Goal: Complete application form: Complete application form

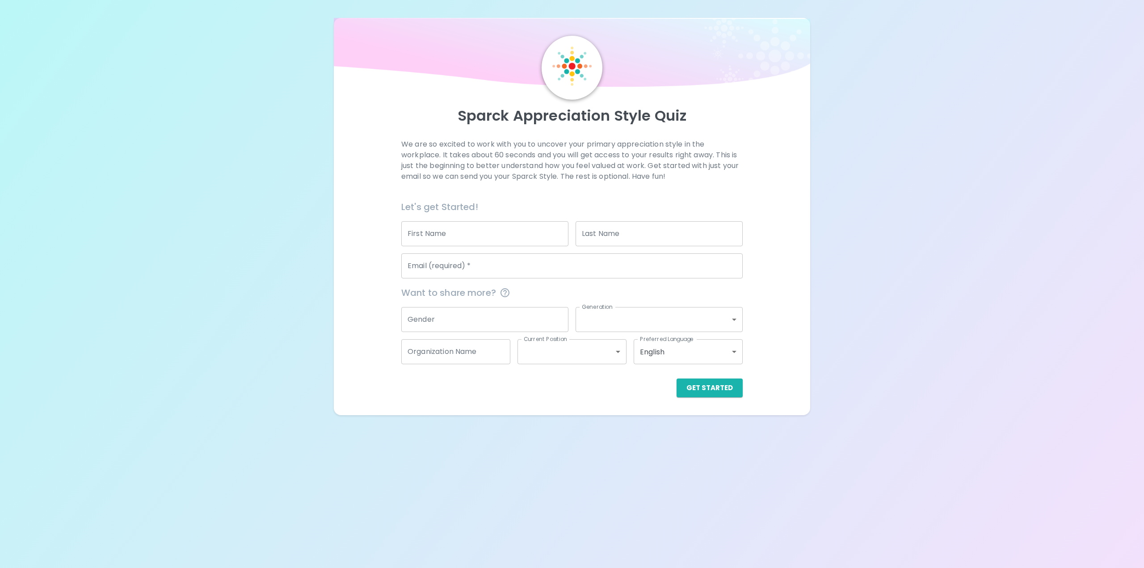
click at [427, 234] on input "First Name" at bounding box center [484, 233] width 167 height 25
type input "[PERSON_NAME]"
type input "Warner"
type input "[EMAIL_ADDRESS][DOMAIN_NAME]"
type input "No"
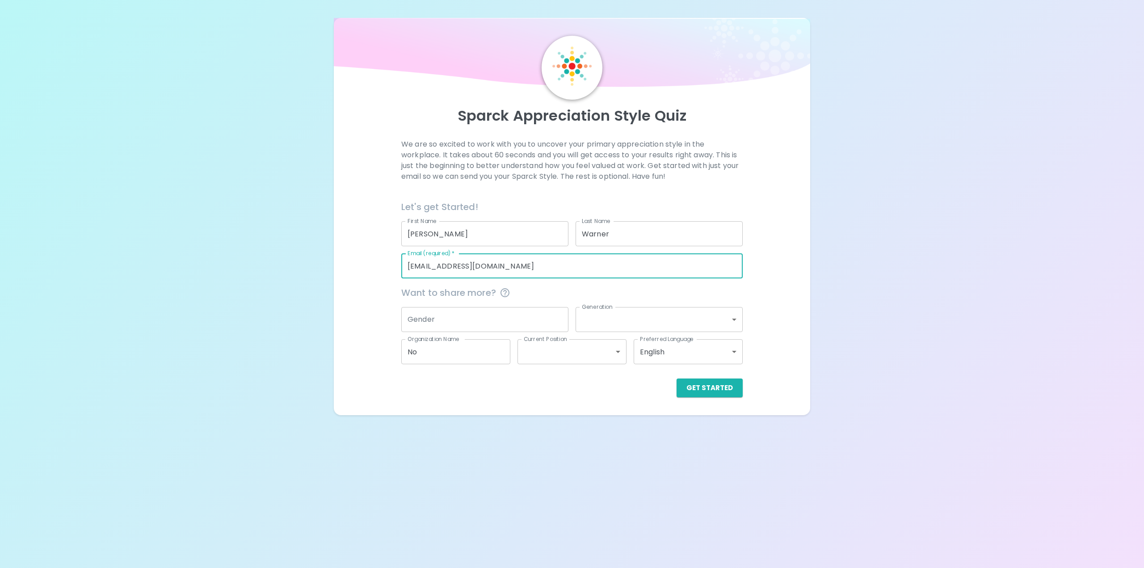
click at [506, 257] on input "[EMAIL_ADDRESS][DOMAIN_NAME]" at bounding box center [571, 265] width 341 height 25
drag, startPoint x: 502, startPoint y: 265, endPoint x: 335, endPoint y: 275, distance: 167.5
click at [335, 275] on div "Sparck Appreciation Style Quiz We are so excited to work with you to uncover yo…" at bounding box center [572, 216] width 477 height 397
type input "[PERSON_NAME][EMAIL_ADDRESS][PERSON_NAME][DOMAIN_NAME]"
click at [460, 327] on input "Gender" at bounding box center [484, 319] width 167 height 25
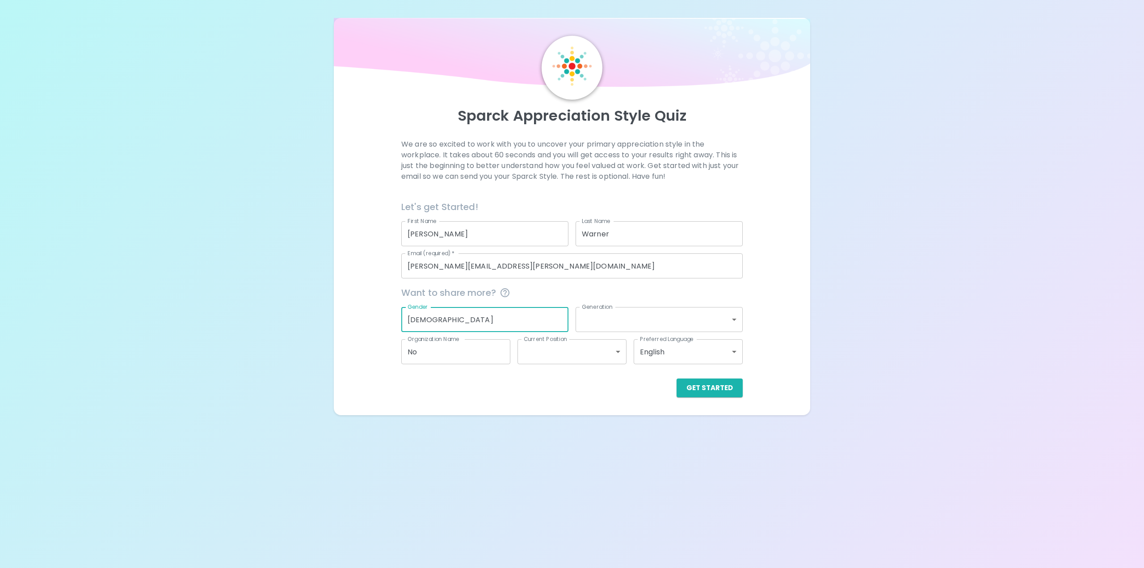
type input "[DEMOGRAPHIC_DATA]"
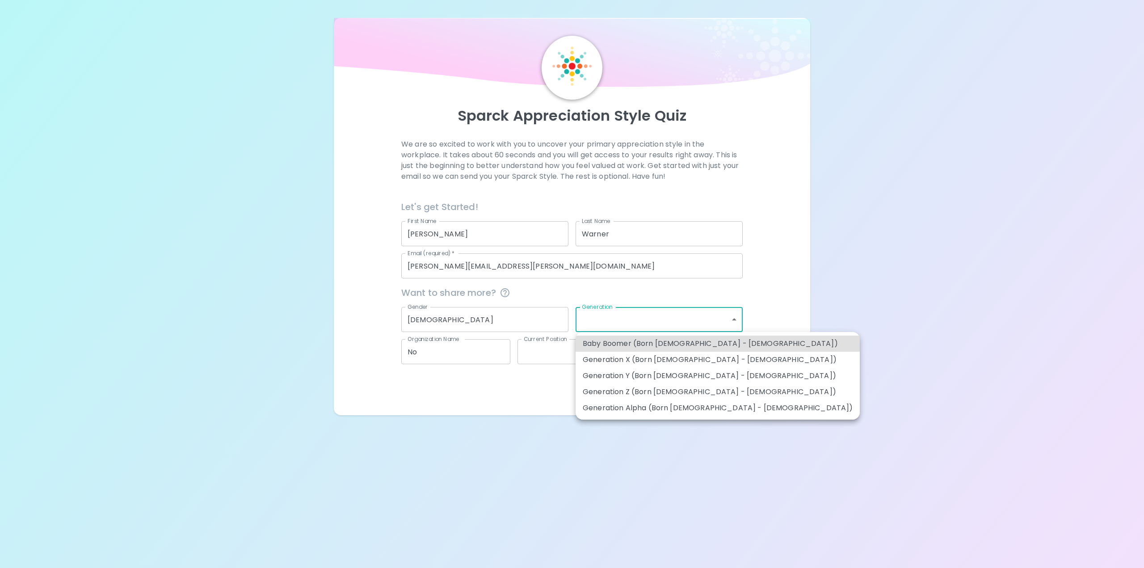
click at [607, 319] on body "Sparck Appreciation Style Quiz We are so excited to work with you to uncover yo…" at bounding box center [572, 284] width 1144 height 568
click at [605, 361] on li "Generation X (Born [DEMOGRAPHIC_DATA] - [DEMOGRAPHIC_DATA])" at bounding box center [718, 360] width 284 height 16
type input "generation_x"
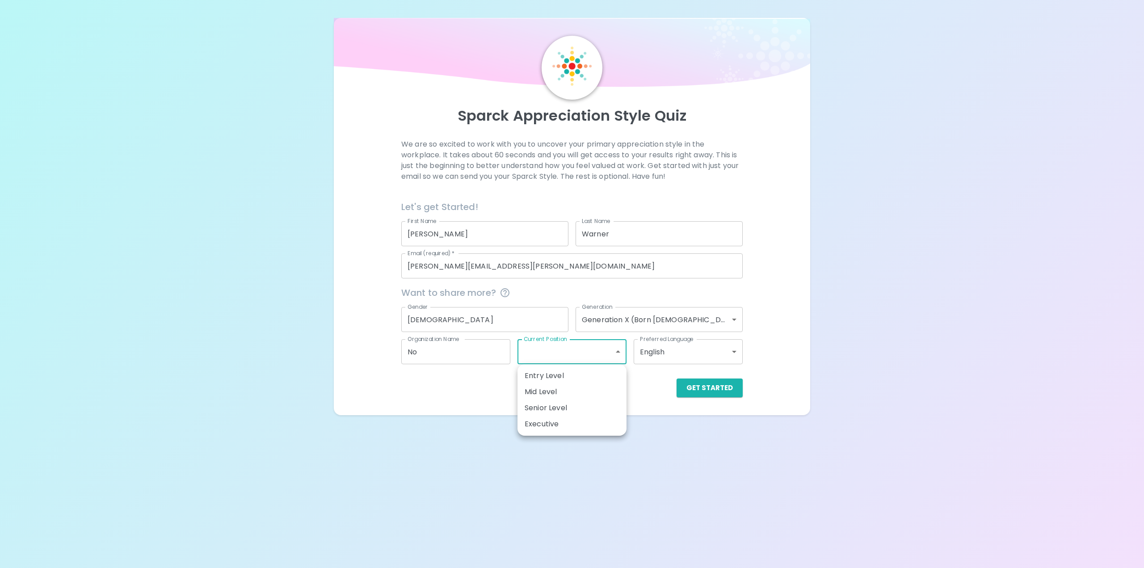
click at [527, 349] on body "Sparck Appreciation Style Quiz We are so excited to work with you to uncover yo…" at bounding box center [572, 284] width 1144 height 568
click at [545, 405] on li "Senior Level" at bounding box center [572, 408] width 109 height 16
type input "senior_level"
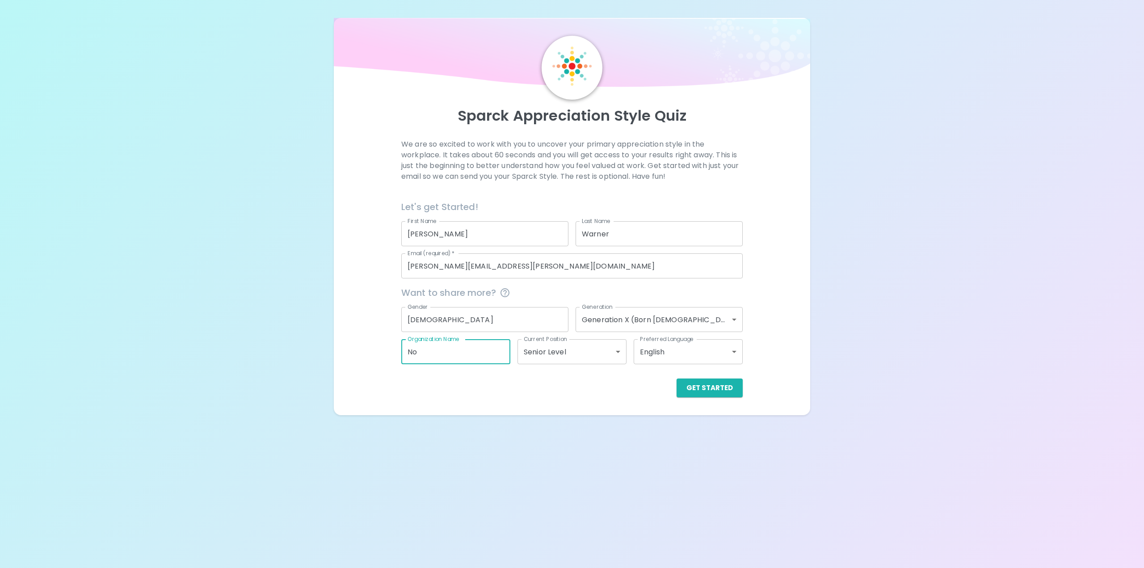
click at [465, 353] on input "No" at bounding box center [455, 351] width 109 height 25
click at [624, 443] on div "Sparck Appreciation Style Quiz We are so excited to work with you to uncover yo…" at bounding box center [572, 284] width 1144 height 568
click at [685, 354] on body "Sparck Appreciation Style Quiz We are so excited to work with you to uncover yo…" at bounding box center [572, 284] width 1144 height 568
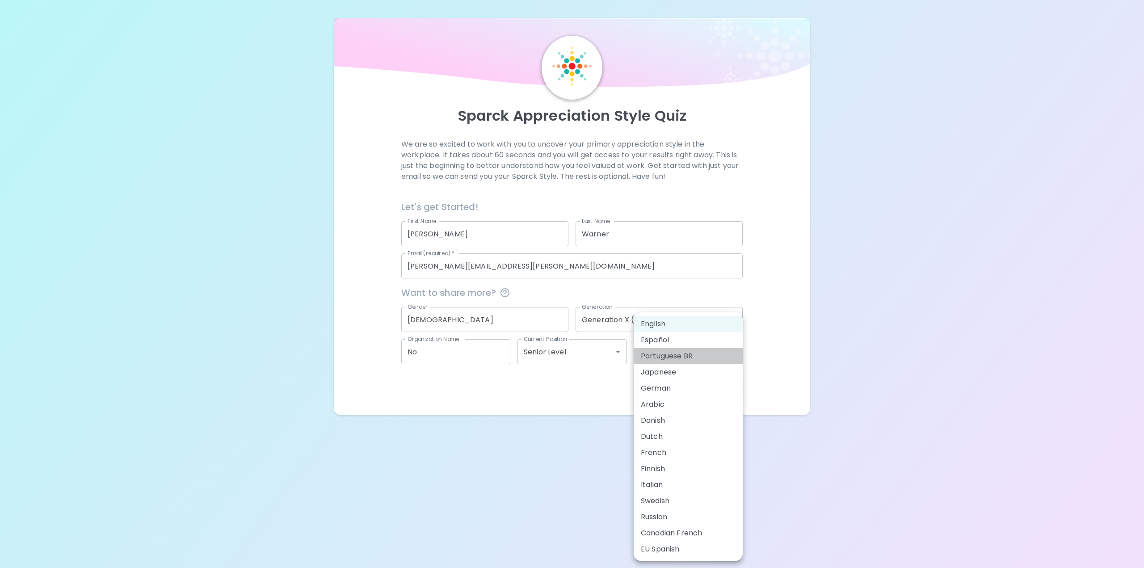
click at [684, 354] on li "Portuguese BR" at bounding box center [688, 356] width 109 height 16
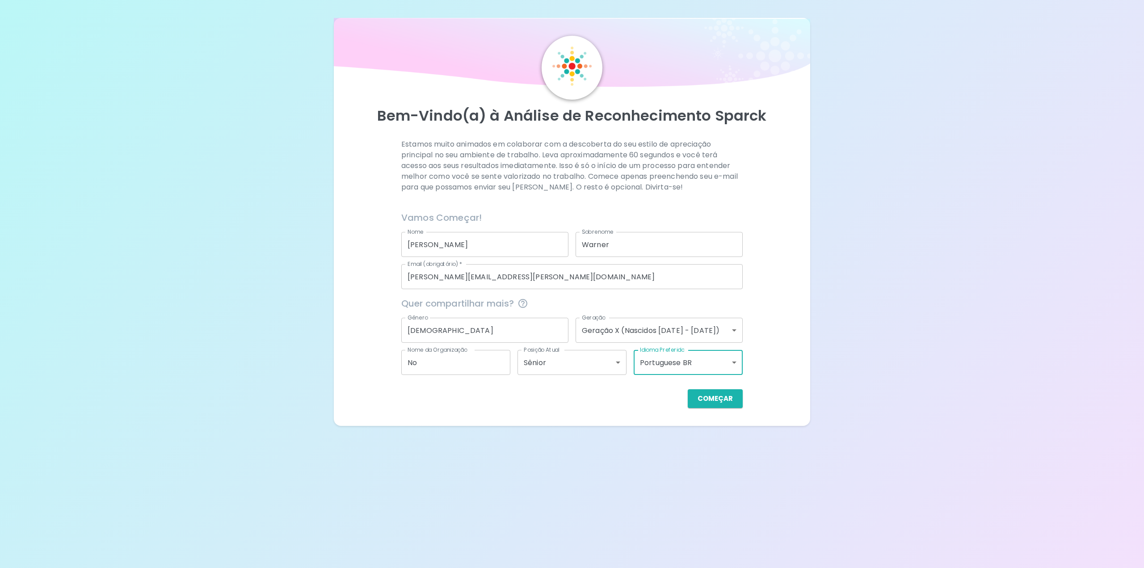
click at [681, 365] on body "Bem-Vindo(a) à Análise de Reconhecimento Sparck Estamos muito animados em colab…" at bounding box center [572, 284] width 1144 height 568
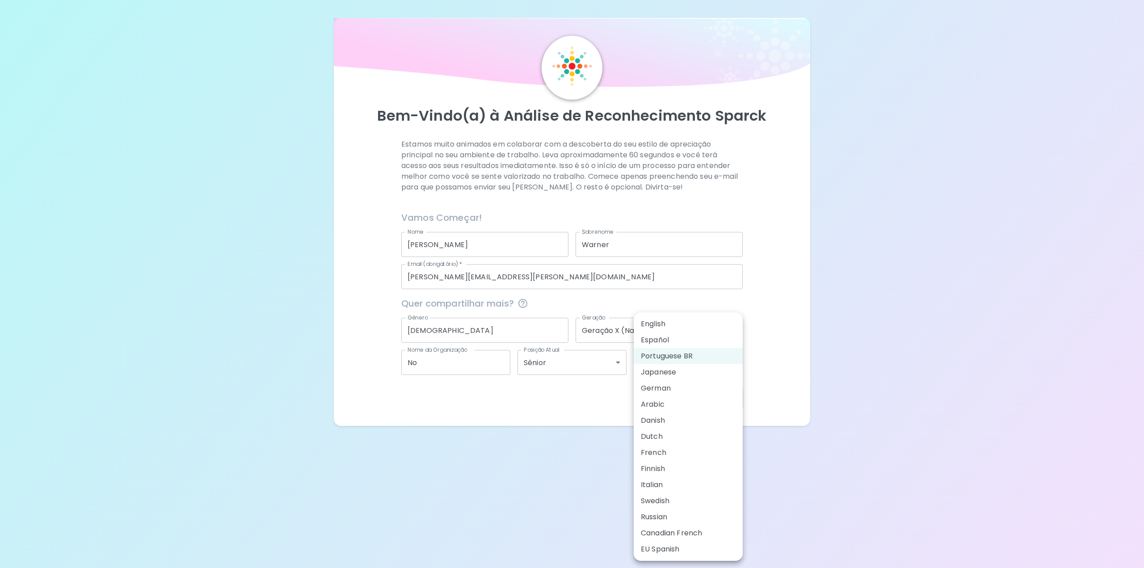
click at [670, 324] on li "English" at bounding box center [688, 324] width 109 height 16
type input "en"
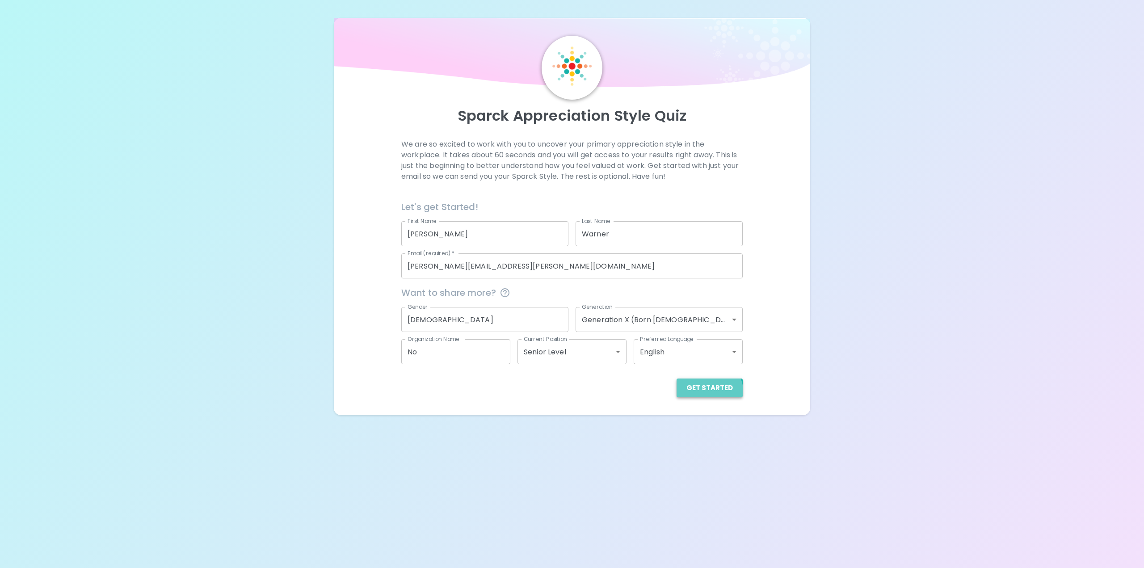
click at [705, 394] on button "Get Started" at bounding box center [710, 388] width 66 height 19
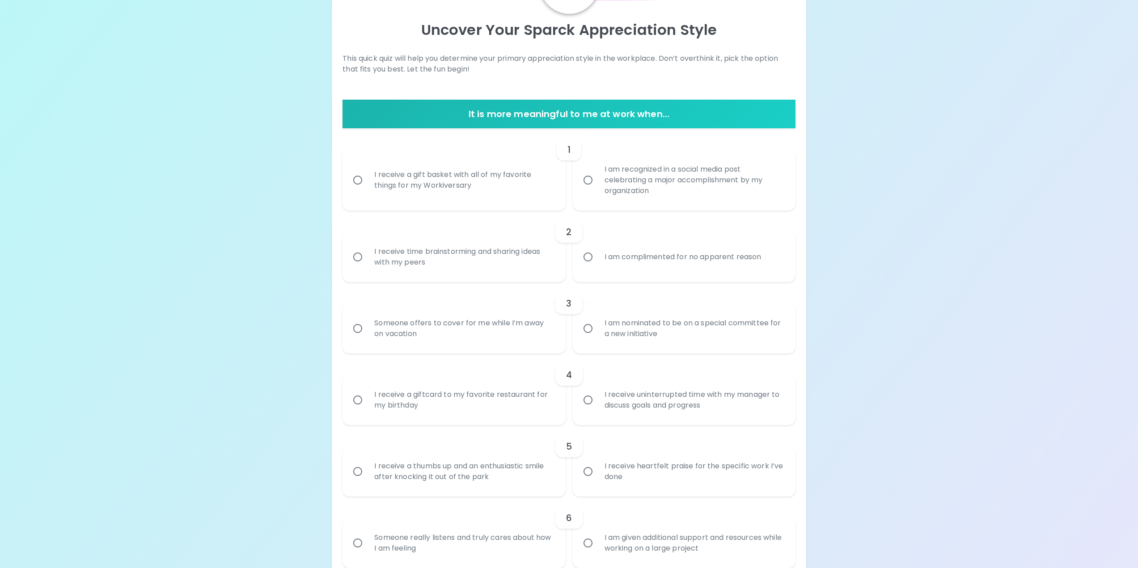
scroll to position [89, 0]
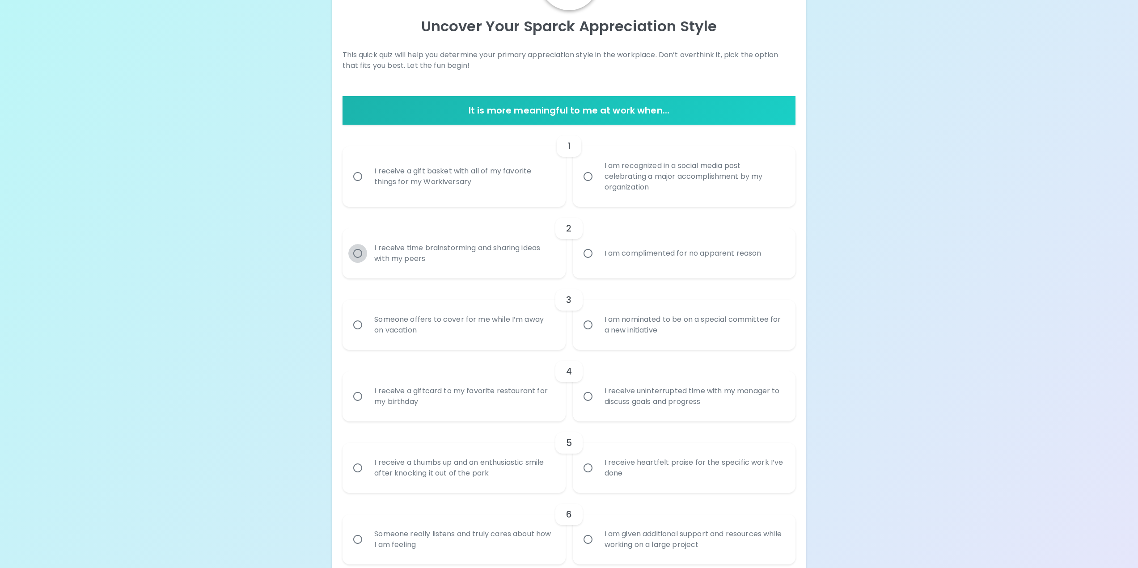
click at [358, 255] on input "I receive time brainstorming and sharing ideas with my peers" at bounding box center [357, 253] width 19 height 19
radio input "true"
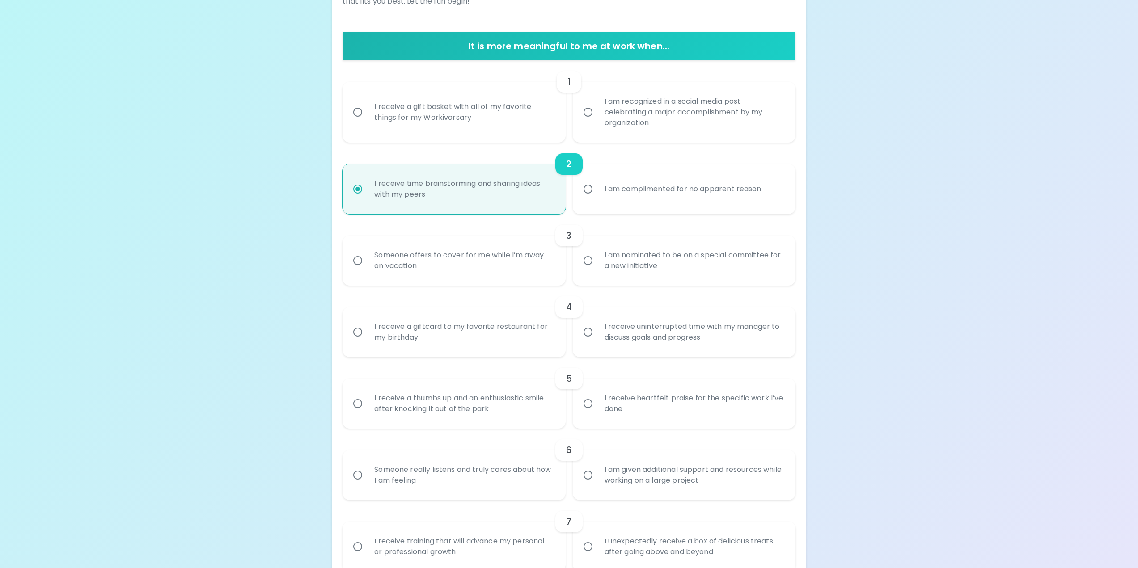
scroll to position [161, 0]
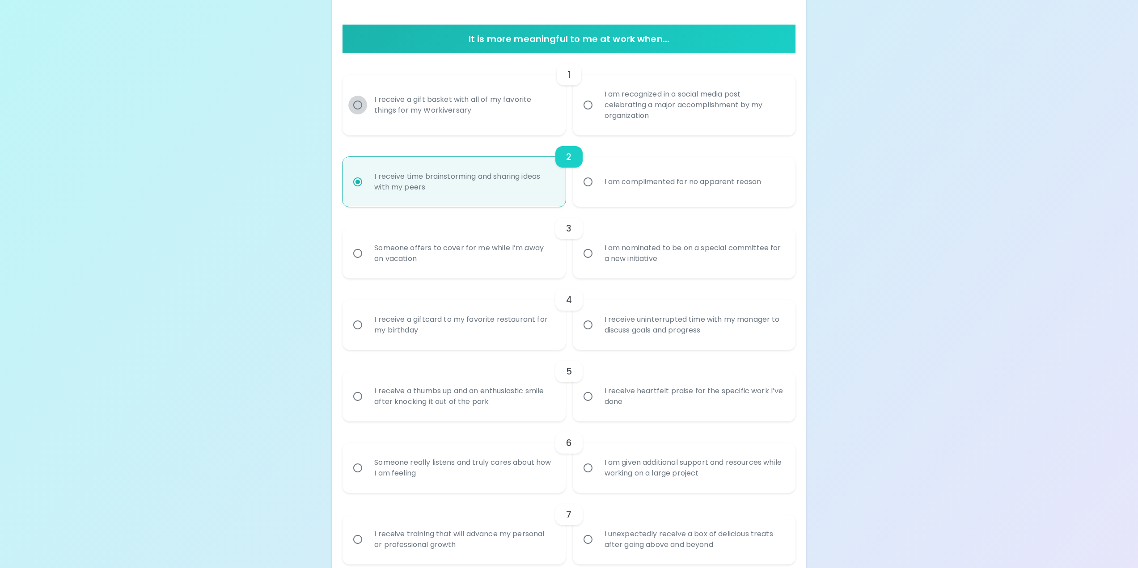
click at [363, 106] on input "I receive a gift basket with all of my favorite things for my Workiversary" at bounding box center [357, 105] width 19 height 19
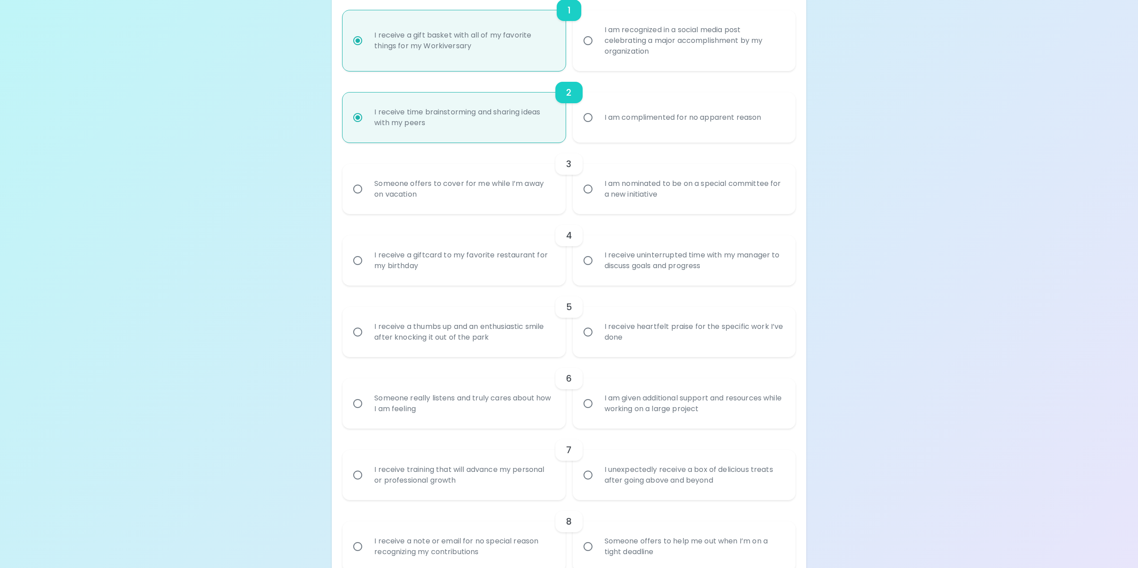
scroll to position [232, 0]
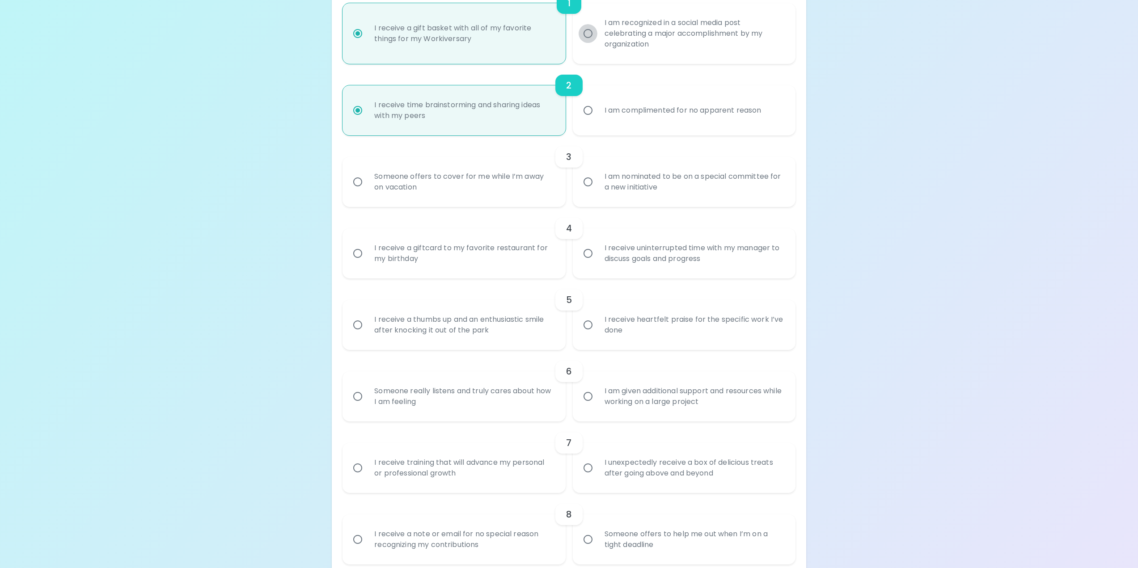
click at [581, 32] on input "I am recognized in a social media post celebrating a major accomplishment by my…" at bounding box center [587, 33] width 19 height 19
radio input "false"
radio input "true"
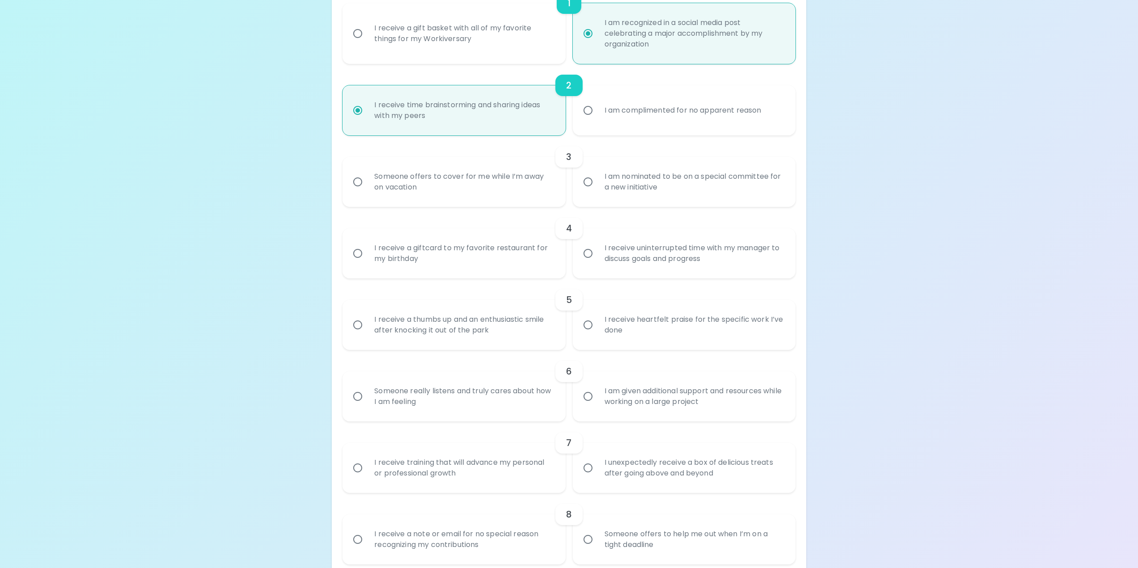
radio input "true"
click at [584, 181] on input "I am nominated to be on a special committee for a new initiative" at bounding box center [587, 182] width 19 height 19
radio input "true"
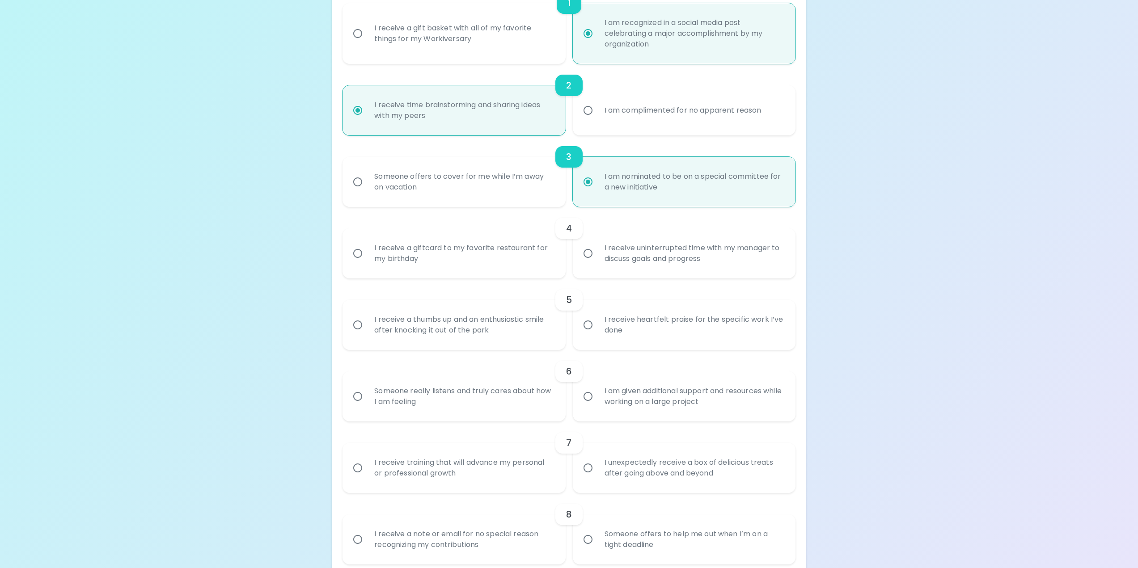
scroll to position [304, 0]
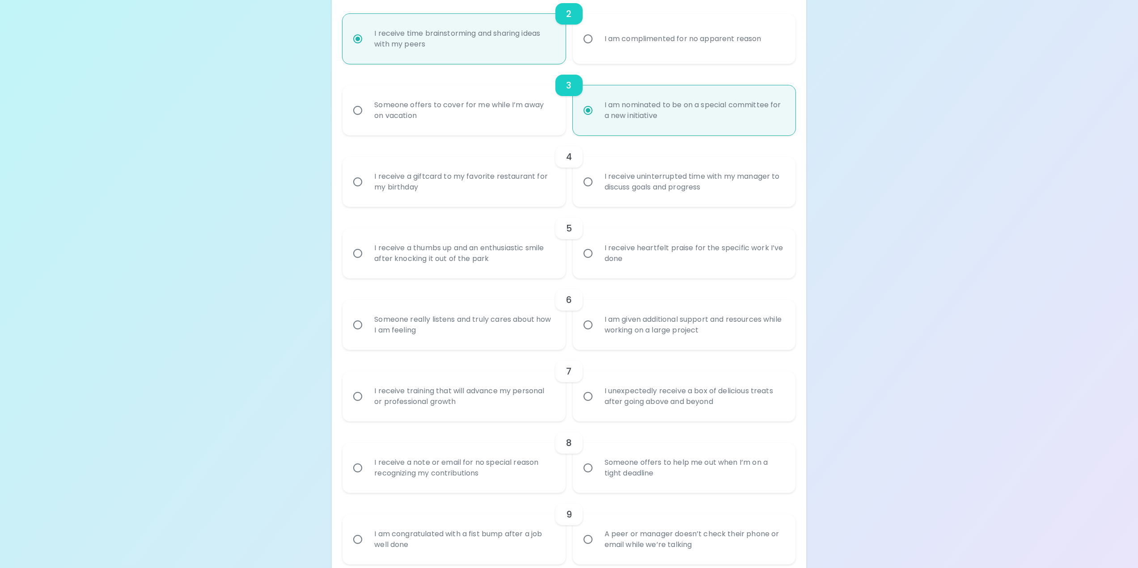
radio input "true"
click at [356, 180] on input "I receive a giftcard to my favorite restaurant for my birthday" at bounding box center [357, 182] width 19 height 19
radio input "false"
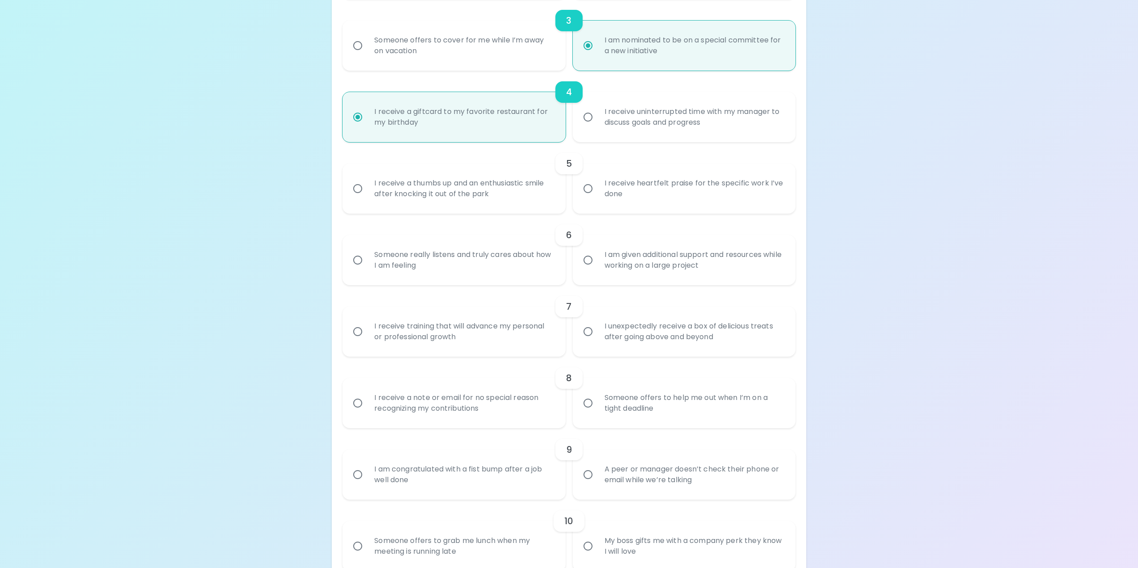
scroll to position [375, 0]
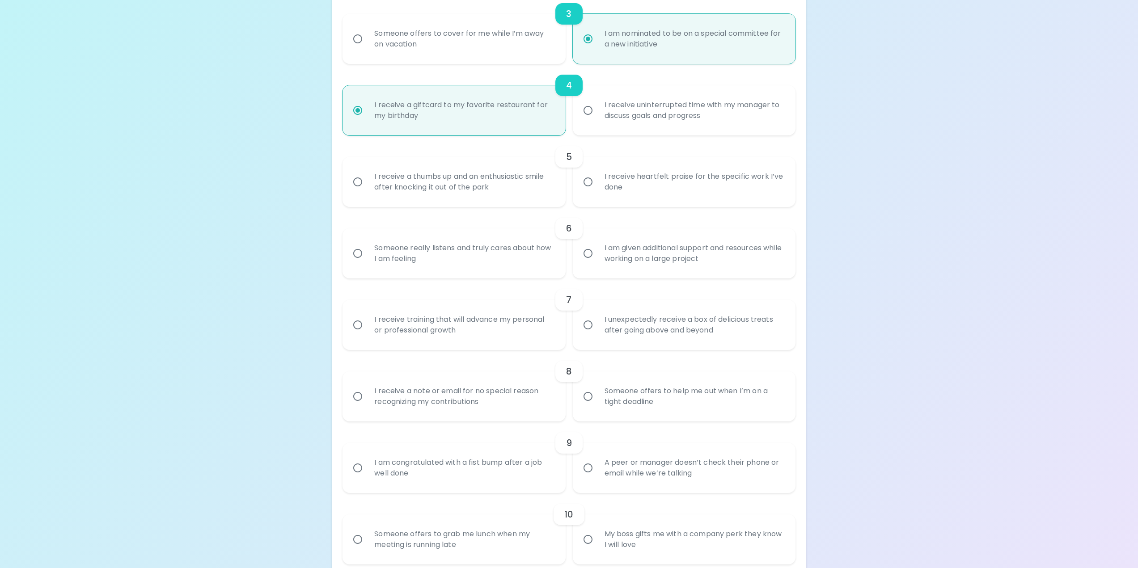
radio input "true"
click at [594, 181] on input "I receive heartfelt praise for the specific work I’ve done" at bounding box center [587, 182] width 19 height 19
radio input "false"
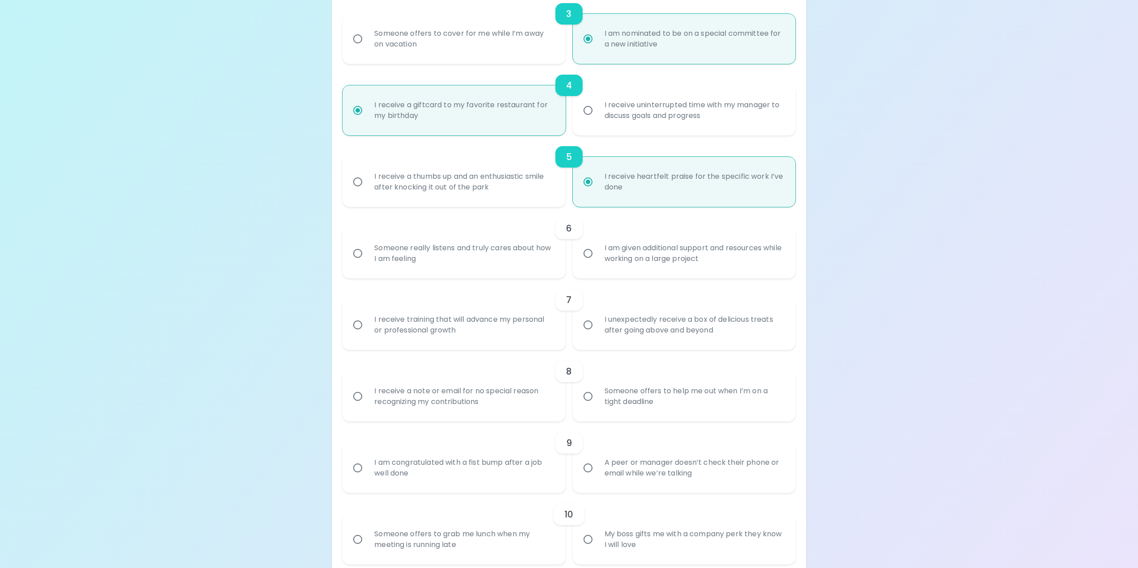
scroll to position [447, 0]
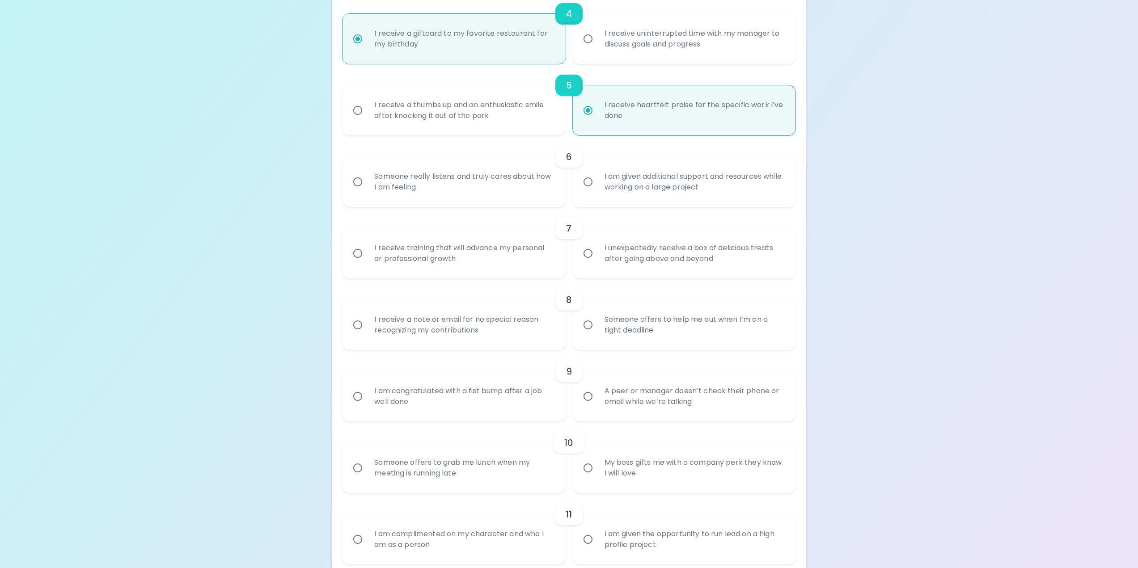
radio input "true"
click at [359, 182] on input "Someone really listens and truly cares about how I am feeling" at bounding box center [357, 182] width 19 height 19
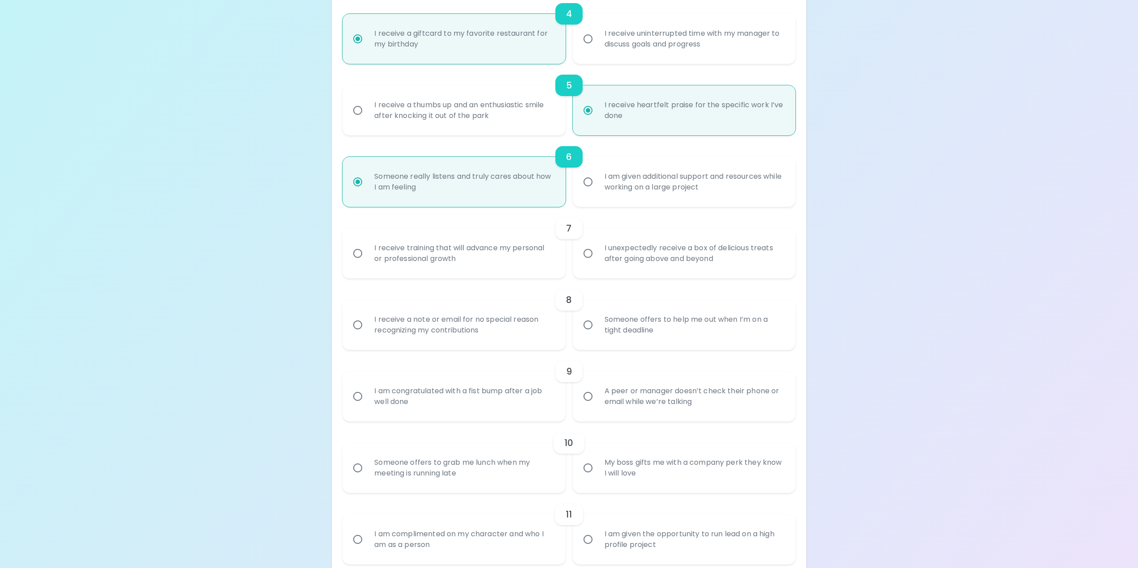
radio input "false"
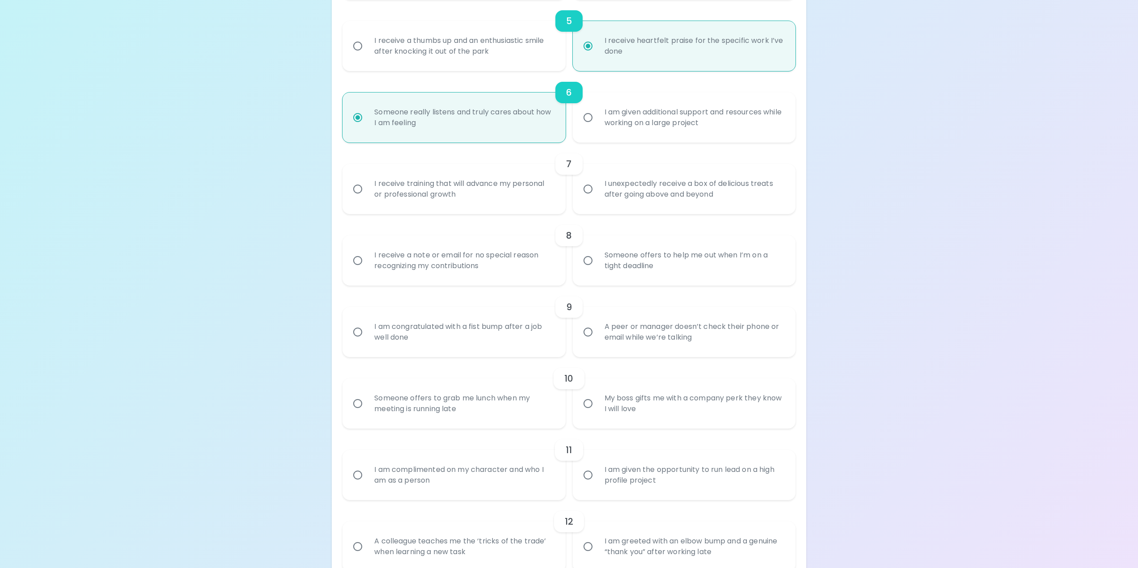
scroll to position [519, 0]
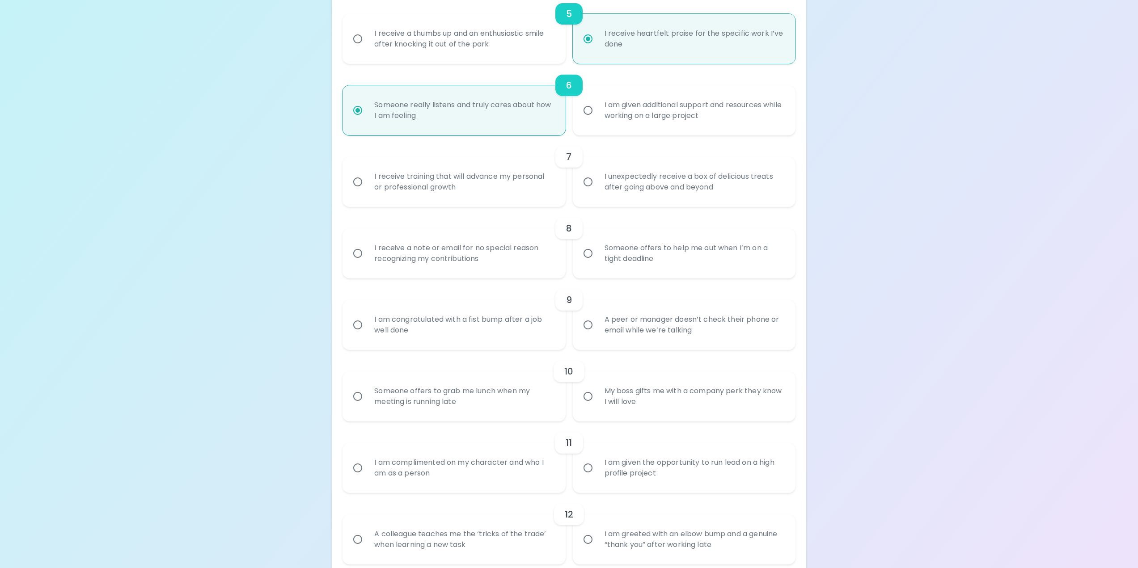
radio input "true"
click at [586, 180] on input "I unexpectedly receive a box of delicious treats after going above and beyond" at bounding box center [587, 182] width 19 height 19
radio input "false"
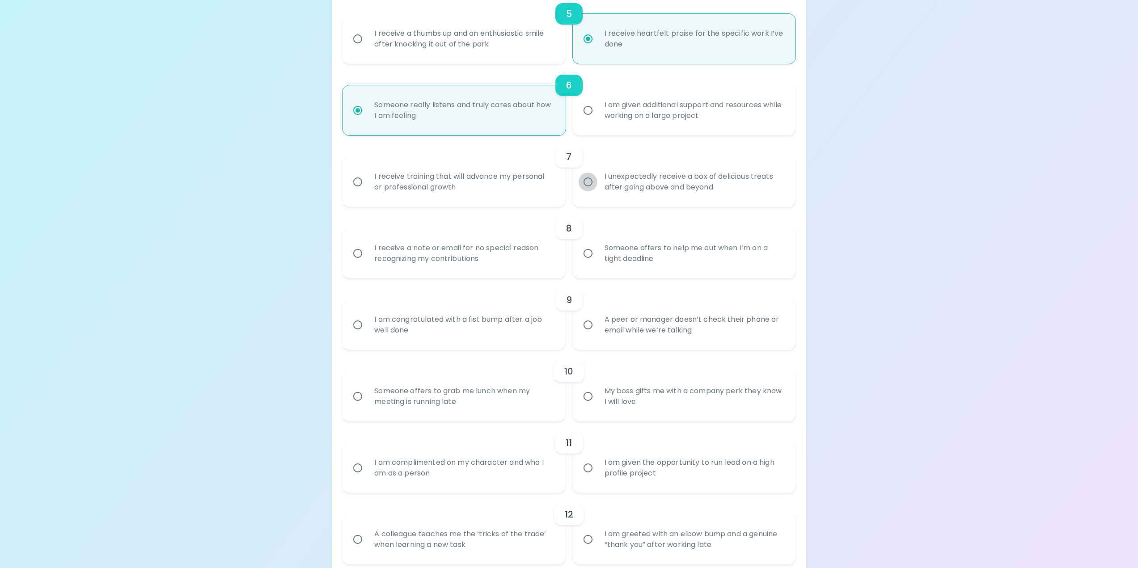
radio input "false"
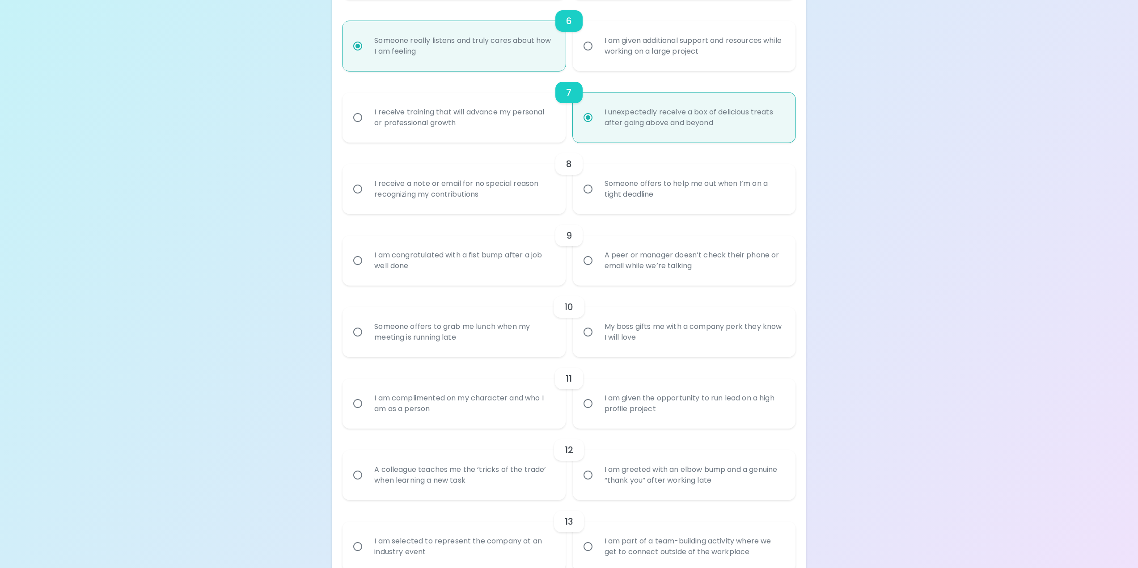
scroll to position [590, 0]
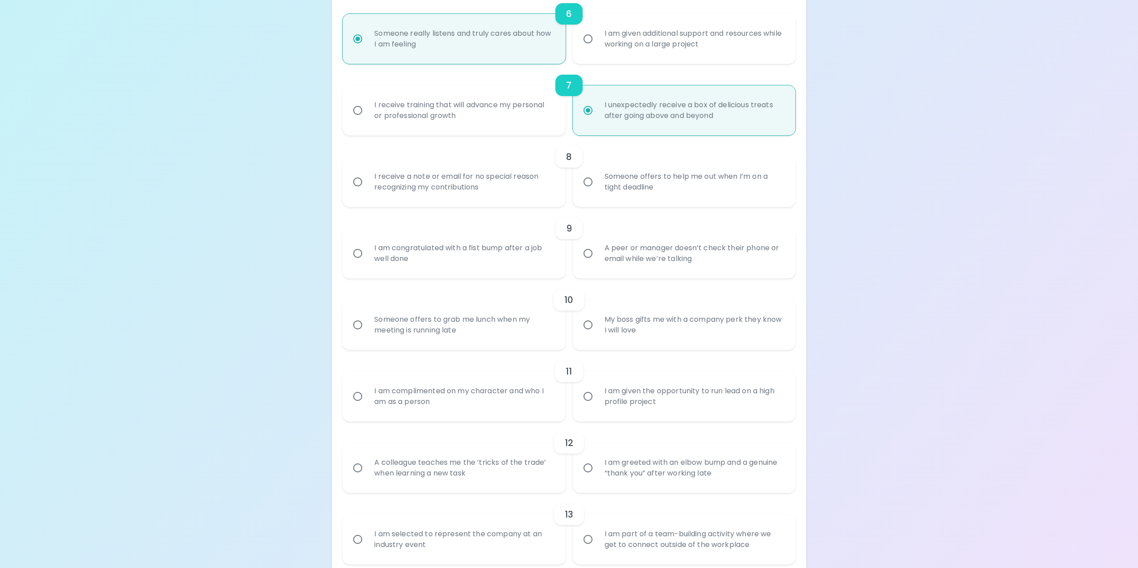
radio input "true"
click at [380, 186] on div "I receive a note or email for no special reason recognizing my contributions" at bounding box center [463, 181] width 193 height 43
click at [367, 186] on input "I receive a note or email for no special reason recognizing my contributions" at bounding box center [357, 182] width 19 height 19
radio input "false"
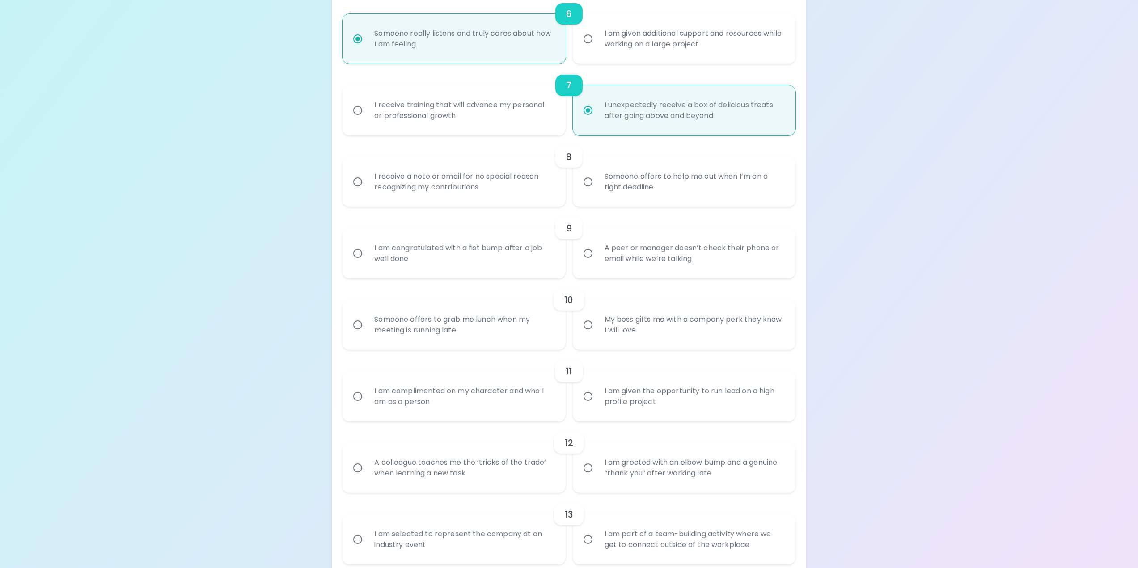
radio input "false"
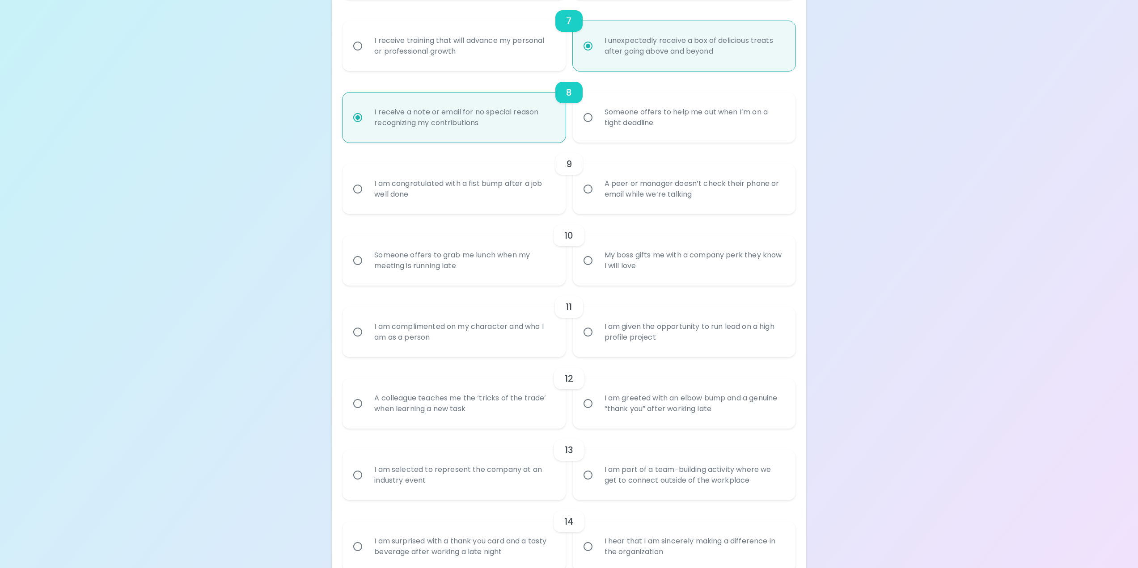
scroll to position [662, 0]
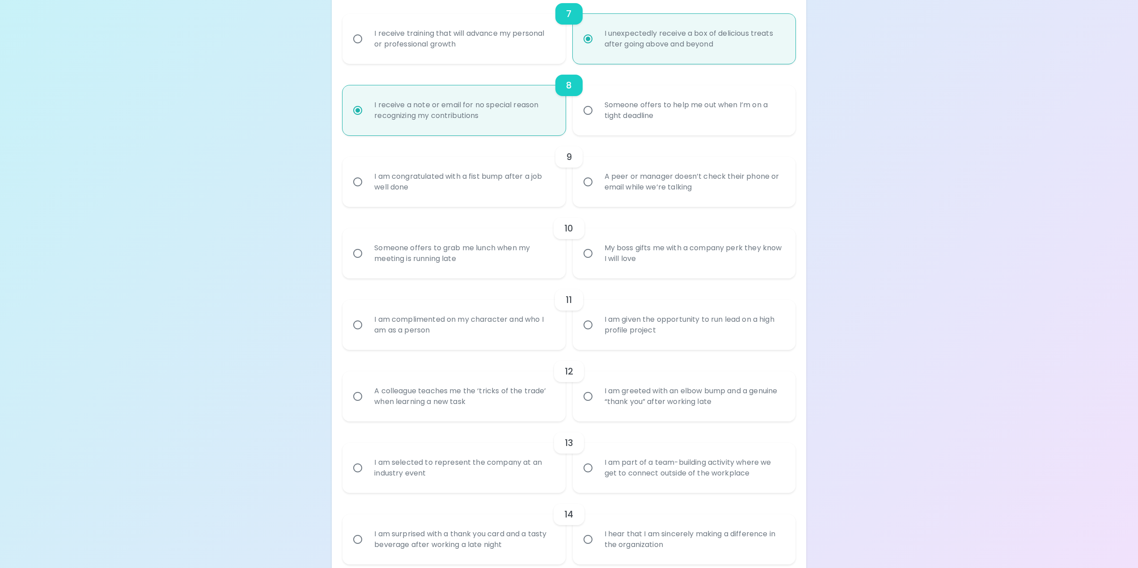
radio input "true"
click at [380, 186] on div "I am congratulated with a fist bump after a job well done" at bounding box center [463, 181] width 193 height 43
click at [367, 186] on input "I am congratulated with a fist bump after a job well done" at bounding box center [357, 182] width 19 height 19
radio input "false"
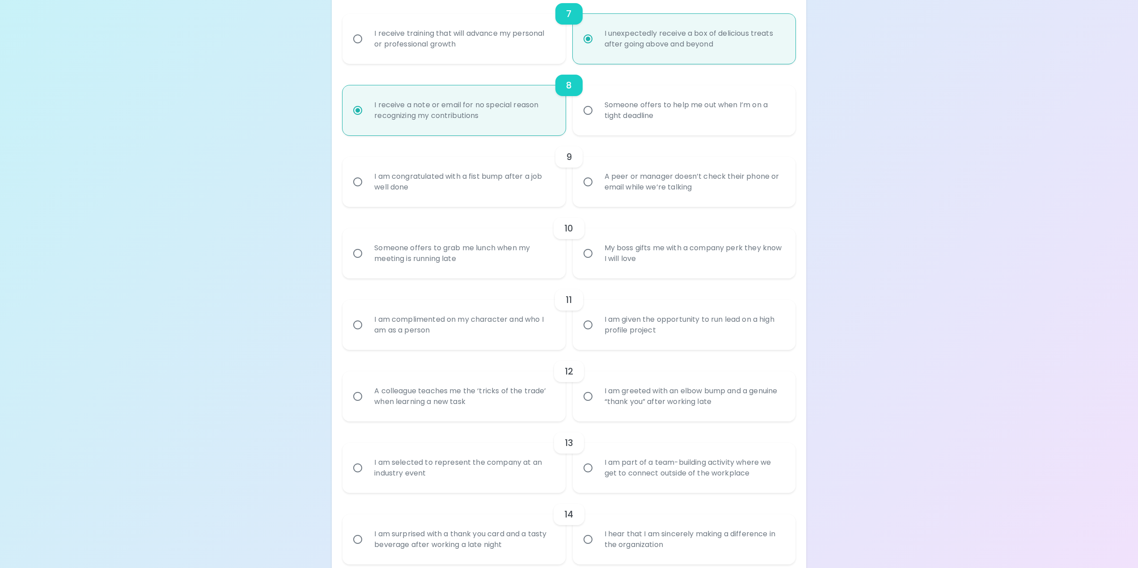
radio input "false"
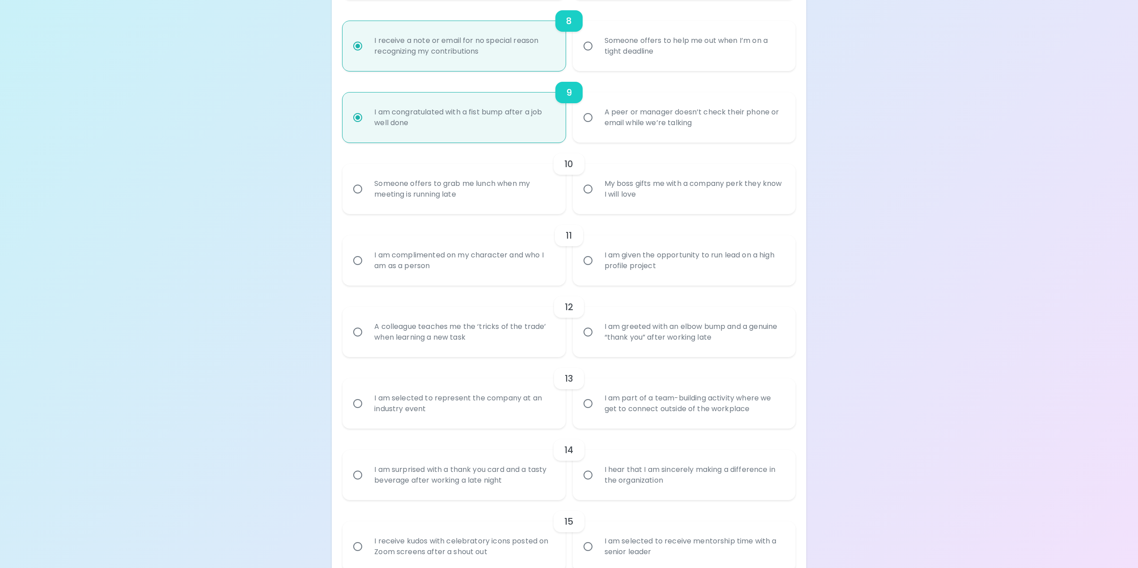
scroll to position [733, 0]
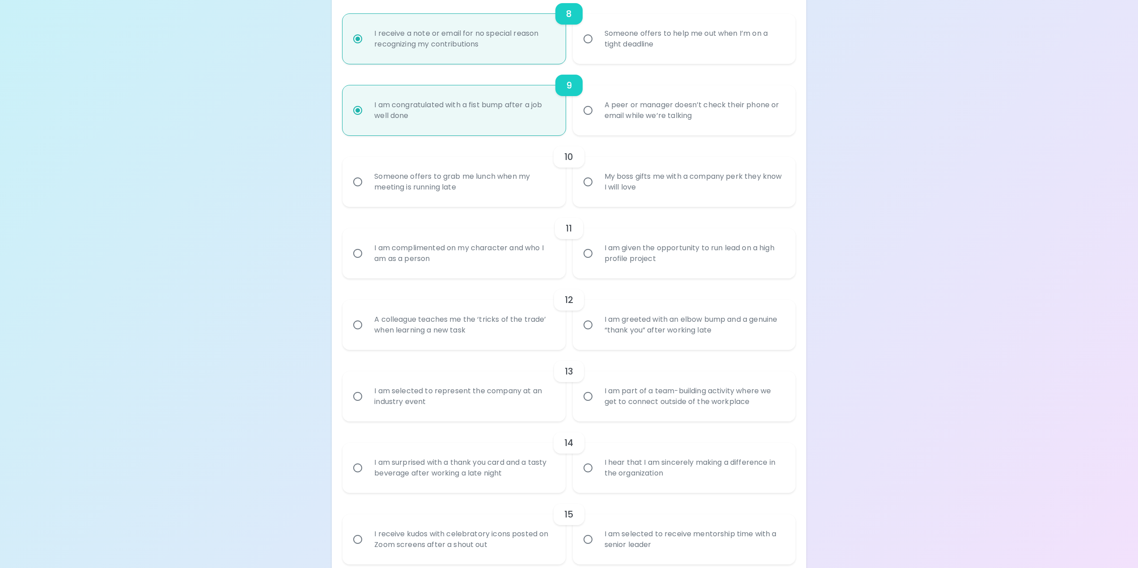
radio input "true"
click at [380, 186] on div "Someone offers to grab me lunch when my meeting is running late" at bounding box center [463, 181] width 193 height 43
click at [367, 186] on input "Someone offers to grab me lunch when my meeting is running late" at bounding box center [357, 182] width 19 height 19
radio input "false"
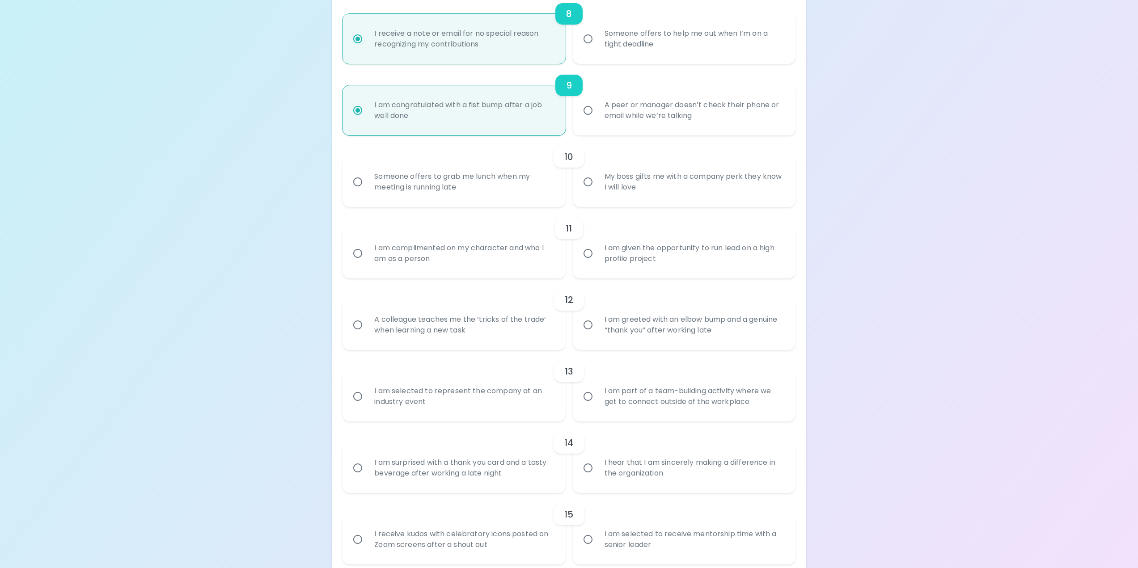
radio input "false"
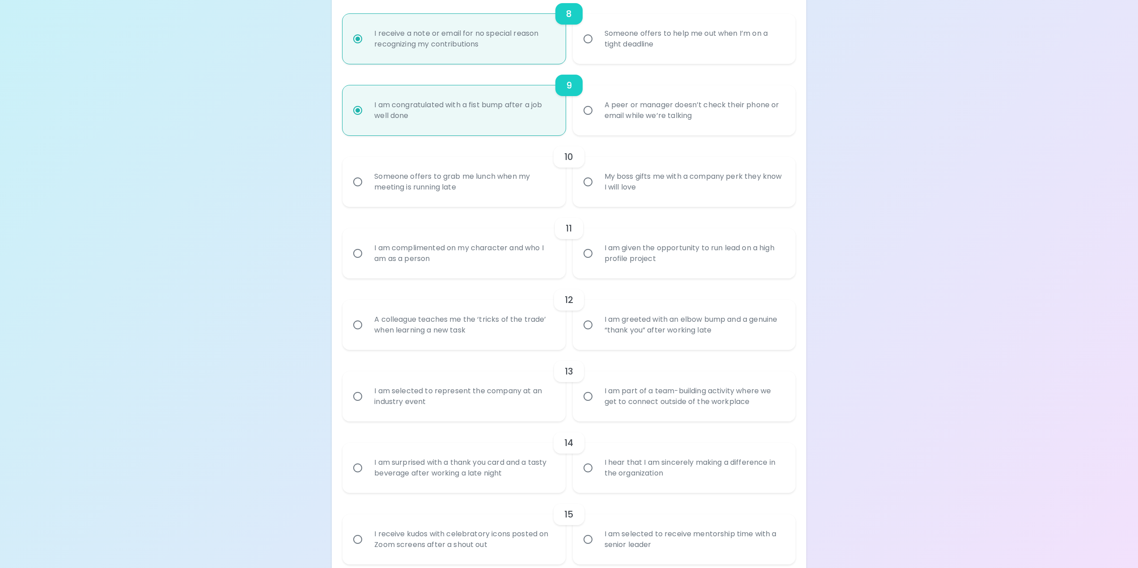
radio input "false"
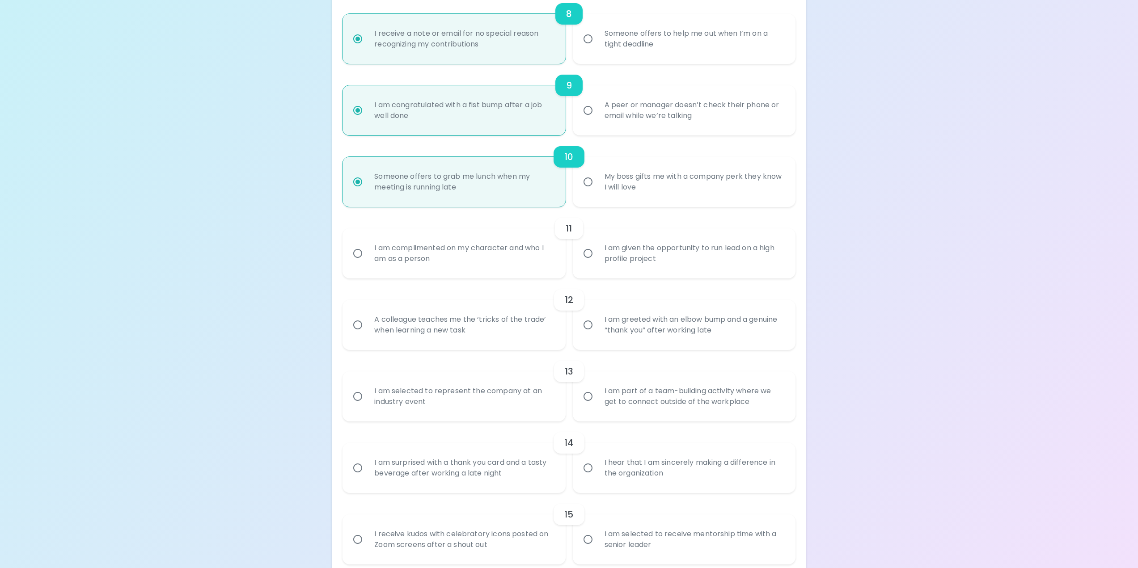
scroll to position [773, 0]
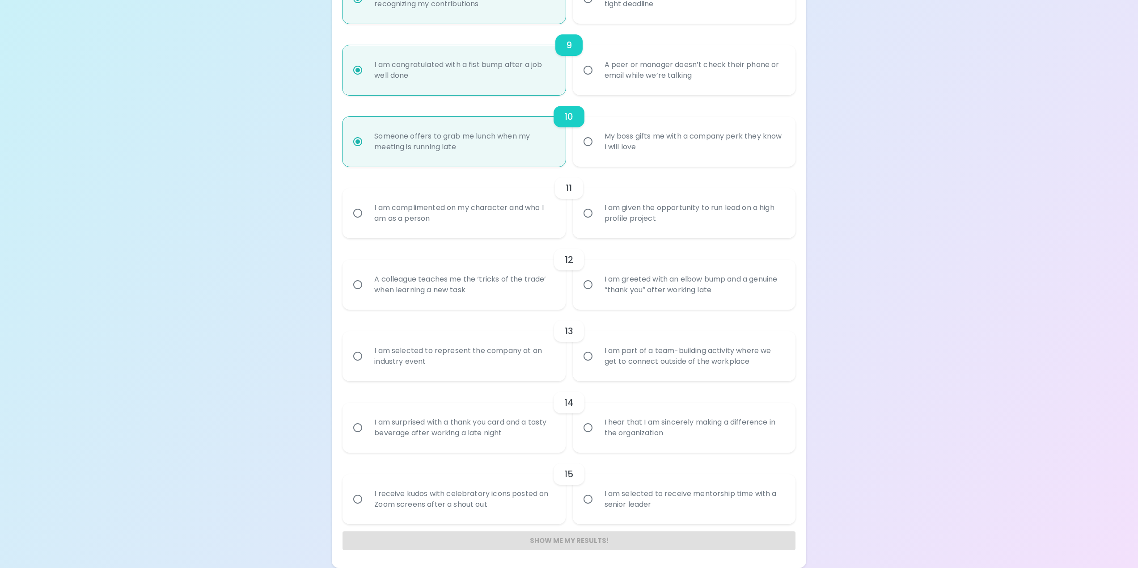
radio input "true"
click at [376, 198] on div "11" at bounding box center [568, 187] width 452 height 21
click at [371, 208] on div "I am complimented on my character and who I am as a person" at bounding box center [463, 213] width 193 height 43
click at [367, 208] on input "I am complimented on my character and who I am as a person" at bounding box center [357, 213] width 19 height 19
radio input "false"
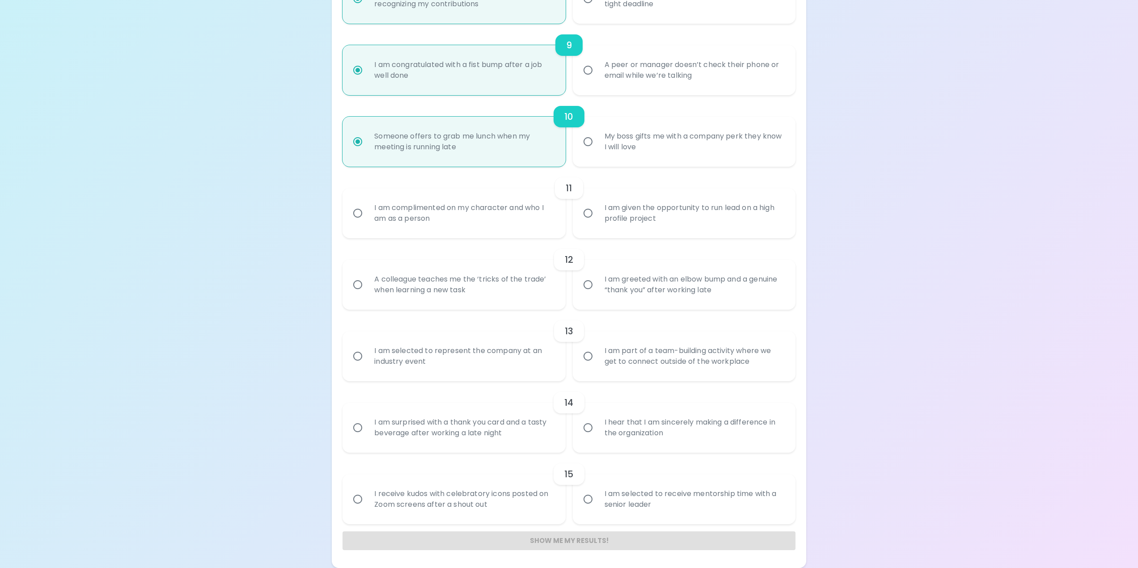
radio input "false"
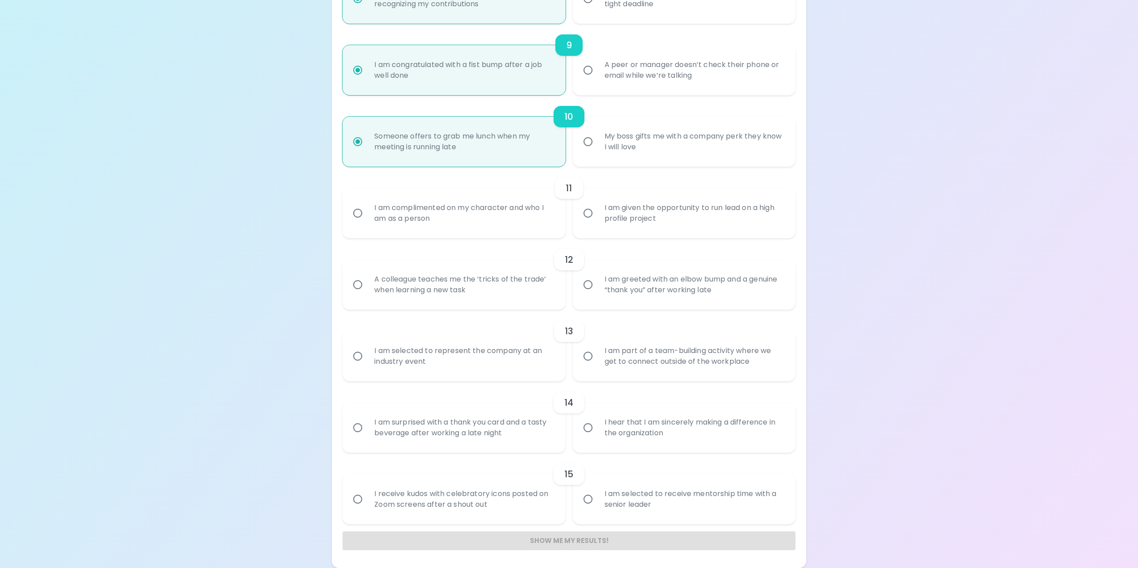
radio input "false"
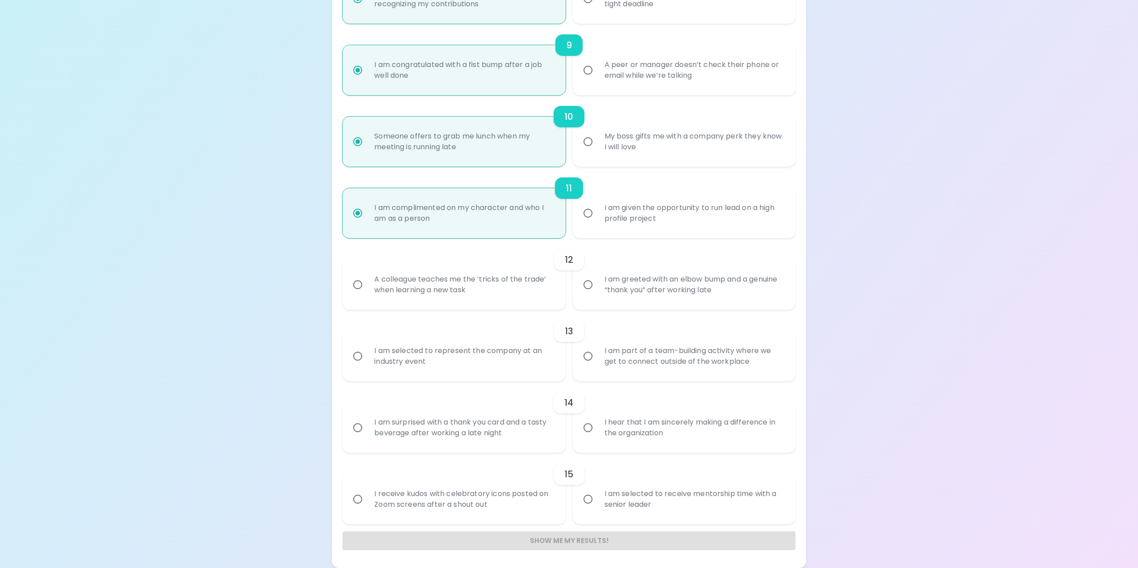
radio input "true"
click at [605, 287] on div "I am greeted with an elbow bump and a genuine “thank you” after working late" at bounding box center [693, 284] width 193 height 43
click at [372, 350] on div "I am selected to represent the company at an industry event" at bounding box center [463, 356] width 193 height 43
click at [367, 350] on input "I am selected to represent the company at an industry event" at bounding box center [357, 356] width 19 height 19
radio input "false"
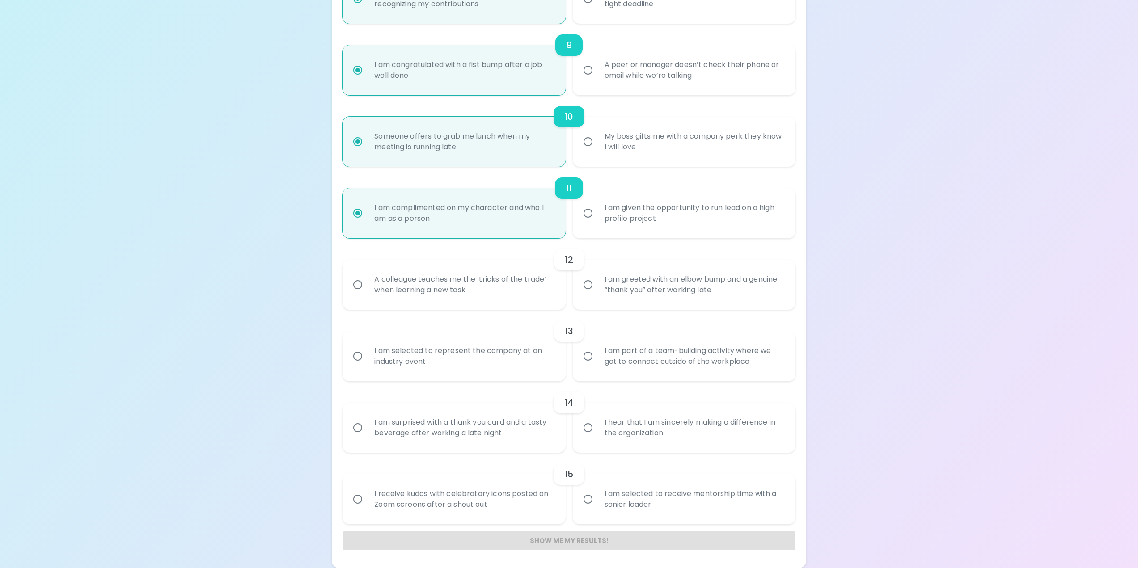
radio input "false"
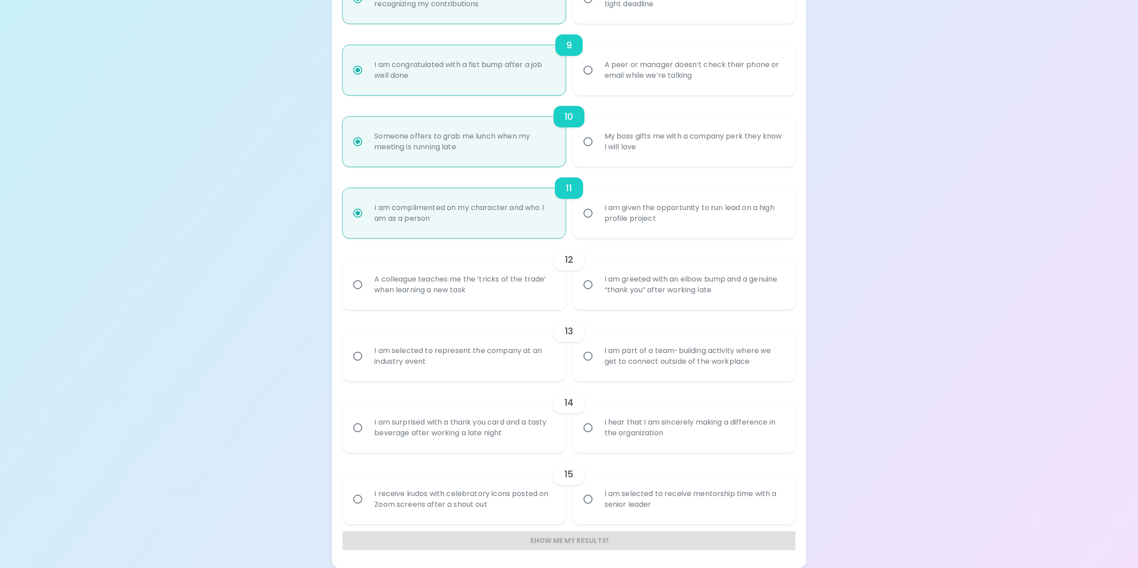
radio input "false"
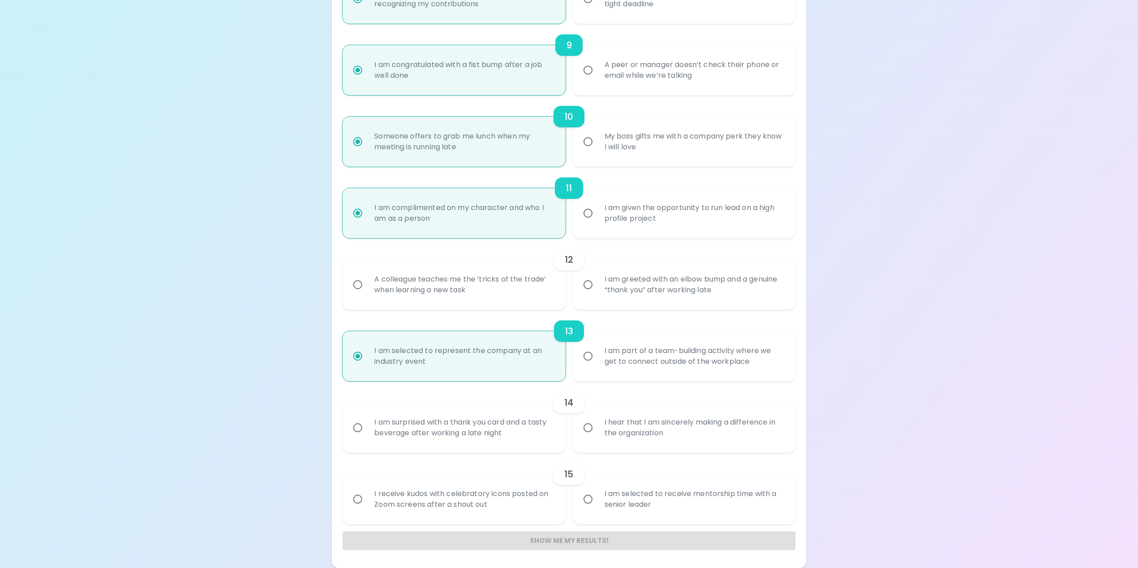
radio input "true"
click at [358, 433] on input "I am surprised with a thank you card and a tasty beverage after working a late …" at bounding box center [357, 427] width 19 height 19
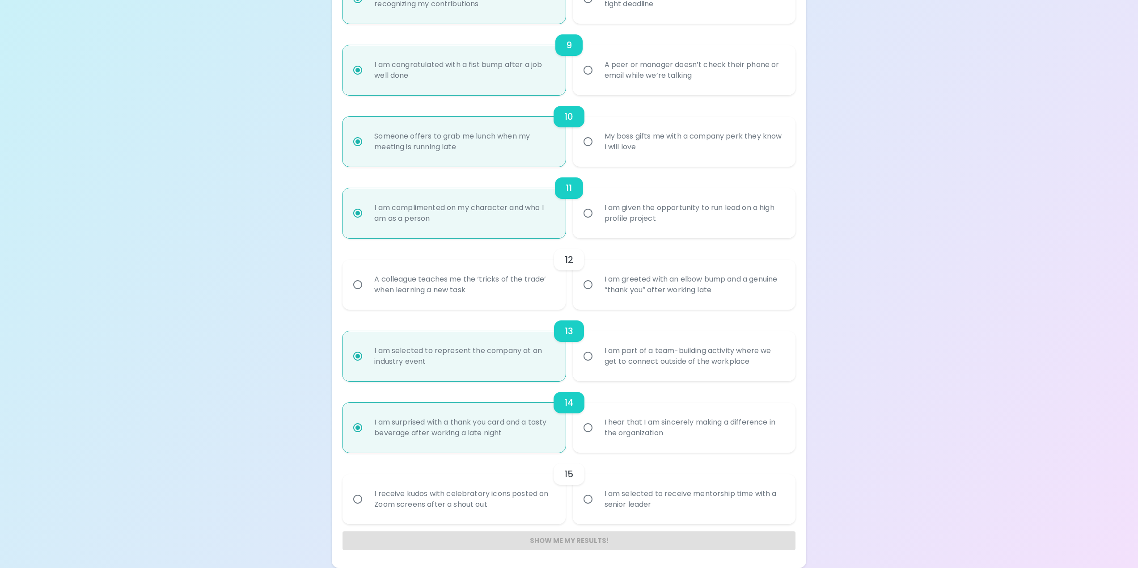
radio input "false"
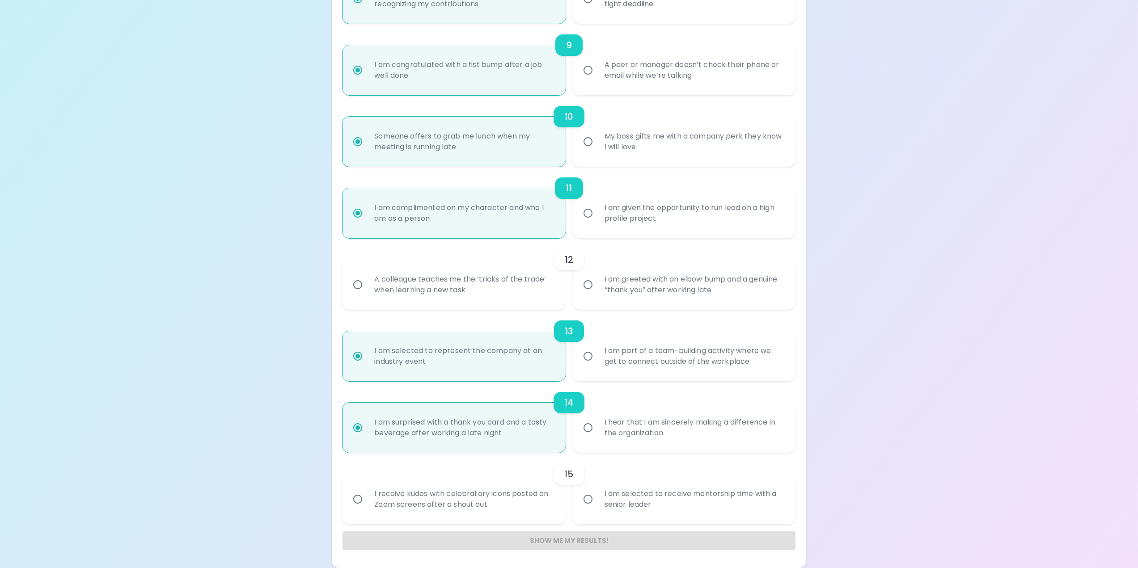
radio input "false"
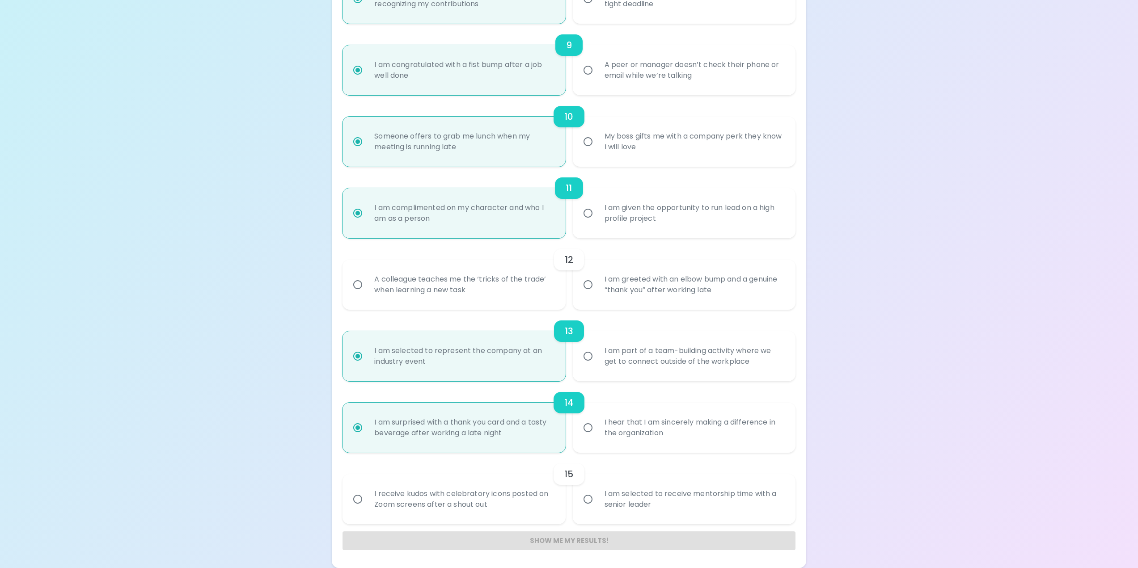
radio input "false"
radio input "true"
click at [409, 497] on div "I receive kudos with celebratory icons posted on Zoom screens after a shout out" at bounding box center [463, 499] width 193 height 43
click at [367, 497] on input "I receive kudos with celebratory icons posted on Zoom screens after a shout out" at bounding box center [357, 499] width 19 height 19
radio input "false"
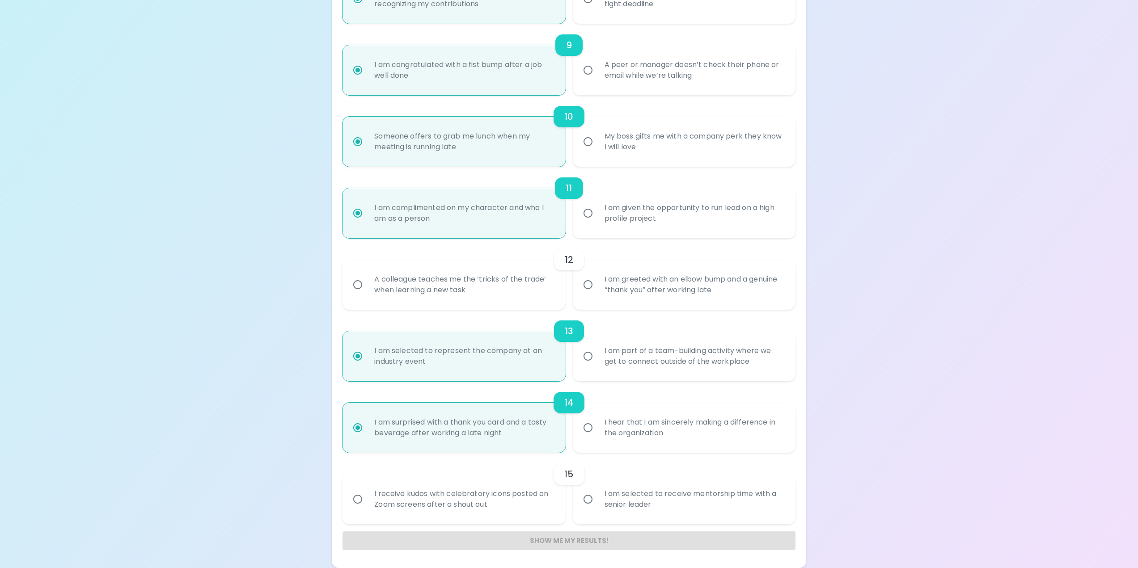
radio input "false"
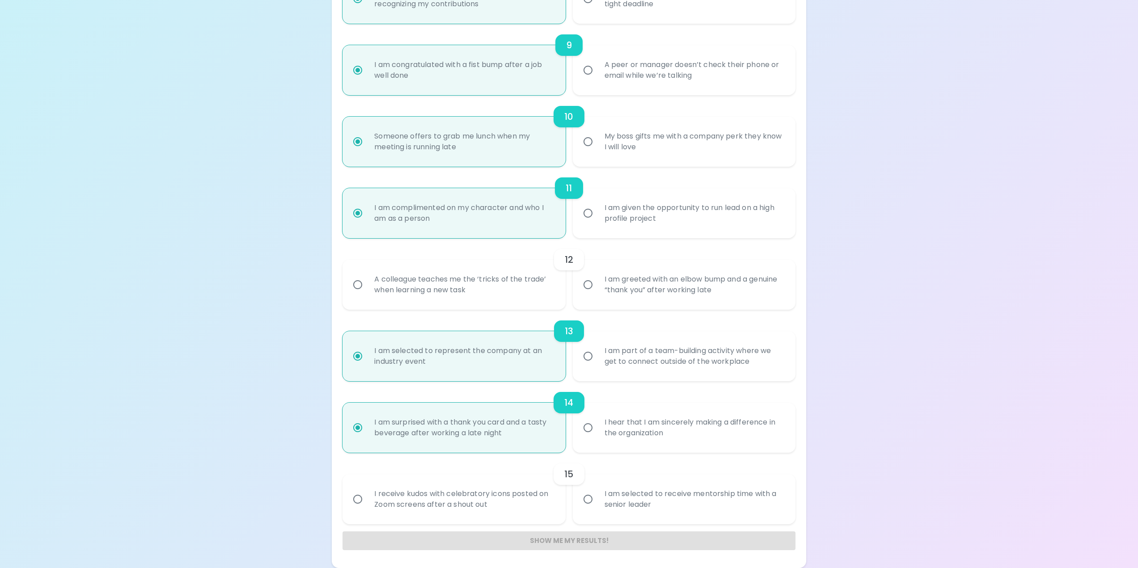
radio input "false"
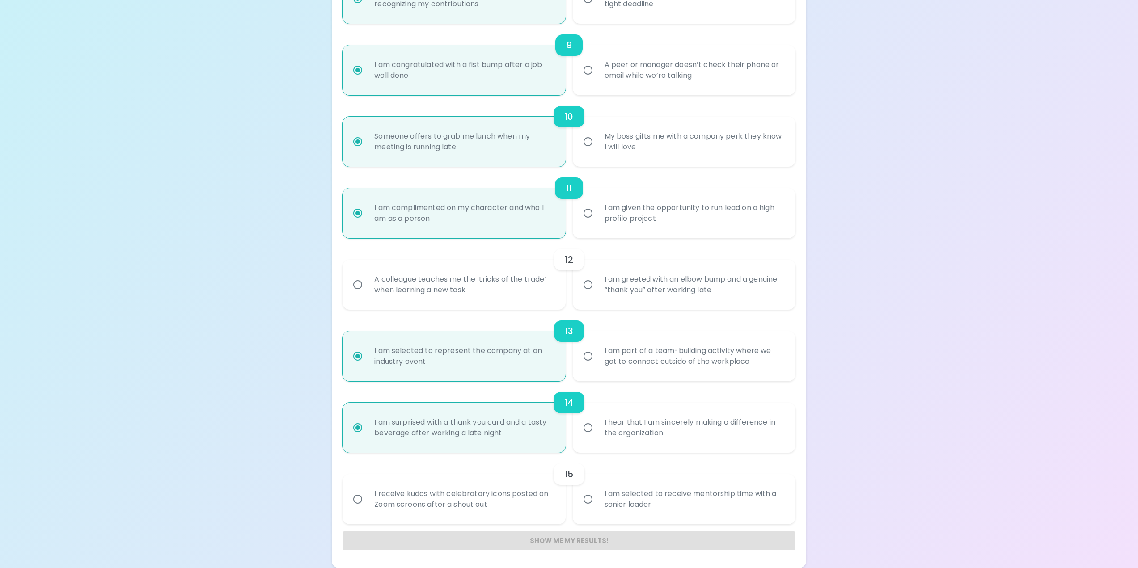
radio input "false"
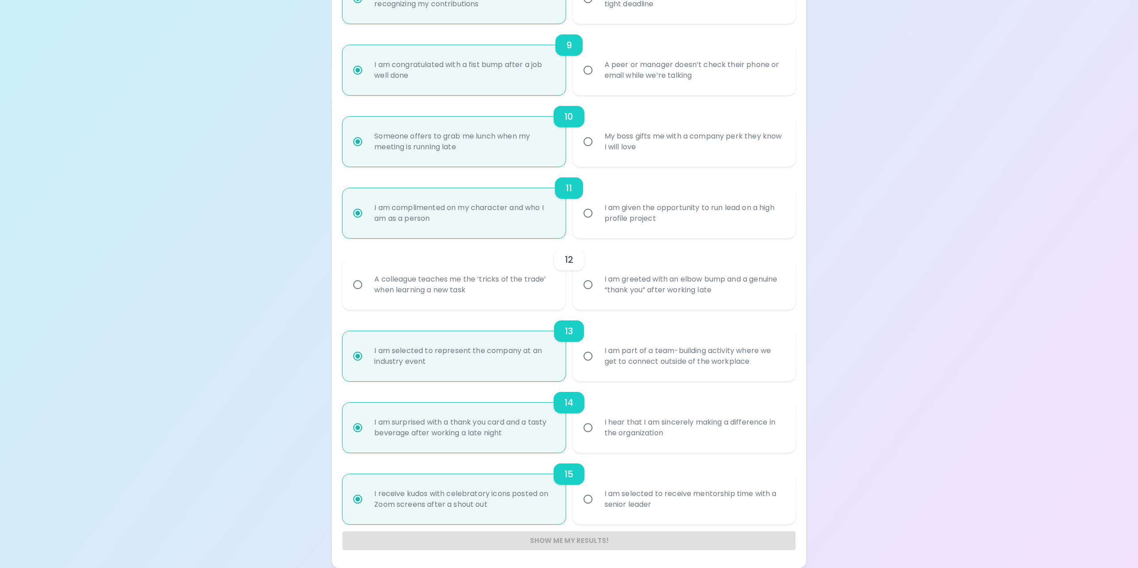
radio input "true"
click at [579, 537] on div "Show me my results!" at bounding box center [568, 540] width 452 height 19
click at [581, 279] on input "I am greeted with an elbow bump and a genuine “thank you” after working late" at bounding box center [587, 284] width 19 height 19
radio input "false"
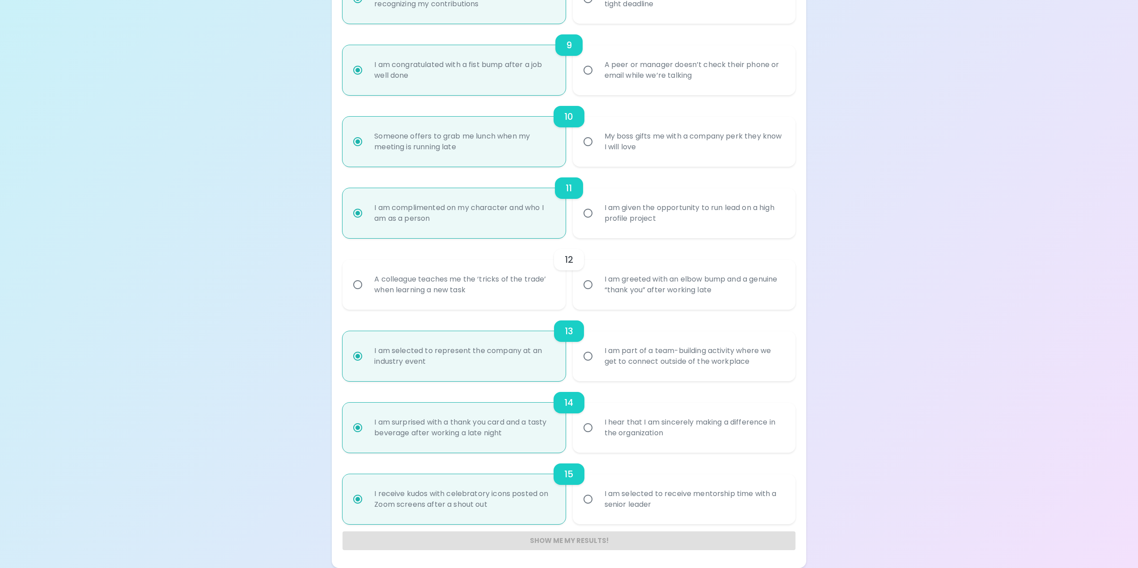
radio input "false"
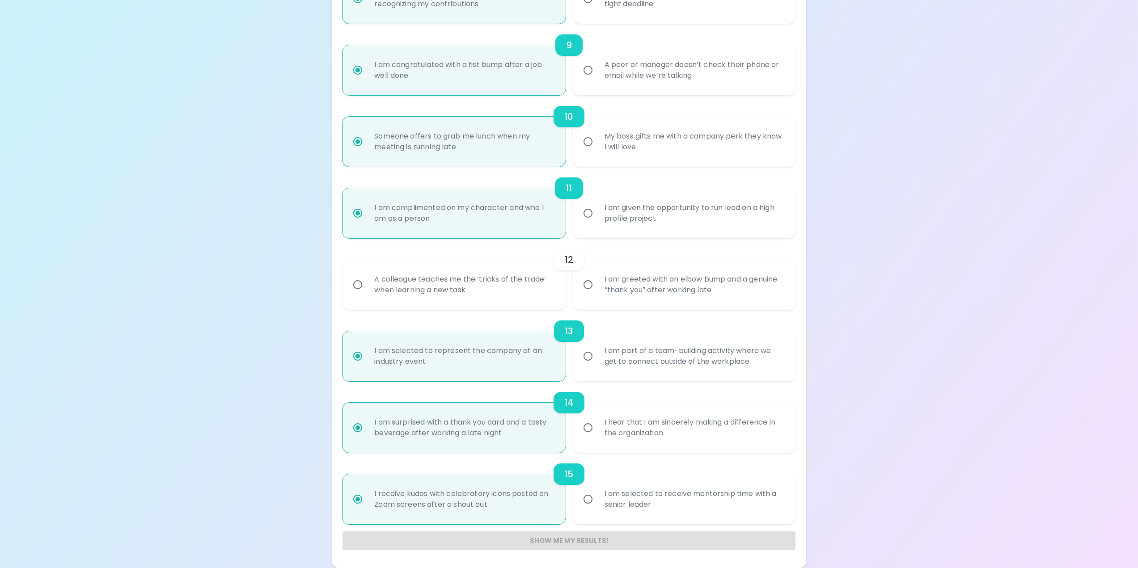
radio input "false"
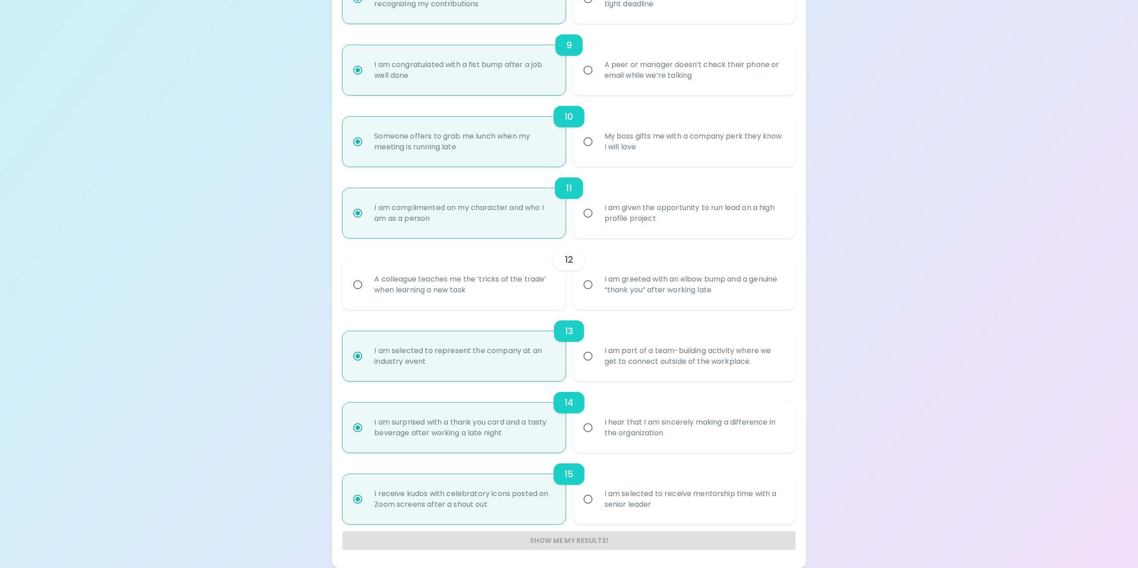
radio input "false"
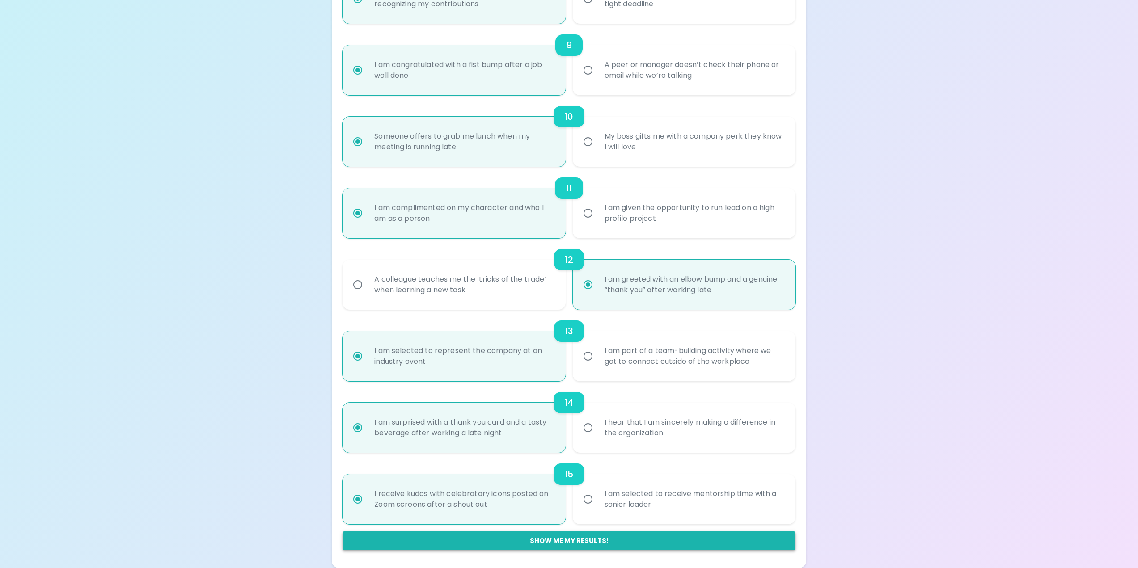
radio input "true"
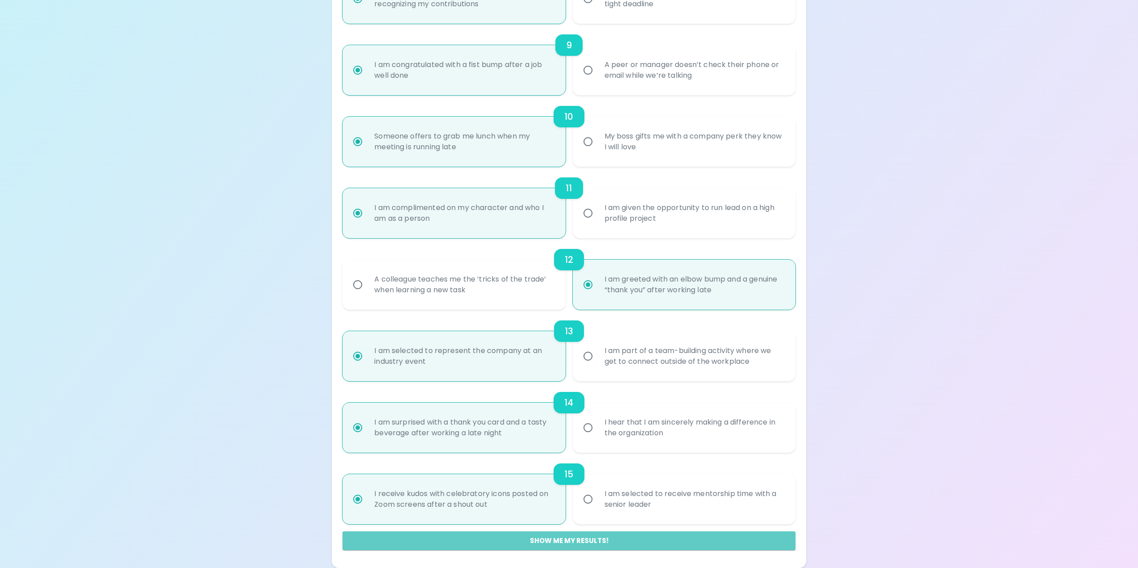
click at [565, 544] on button "Show me my results!" at bounding box center [568, 540] width 452 height 19
radio input "false"
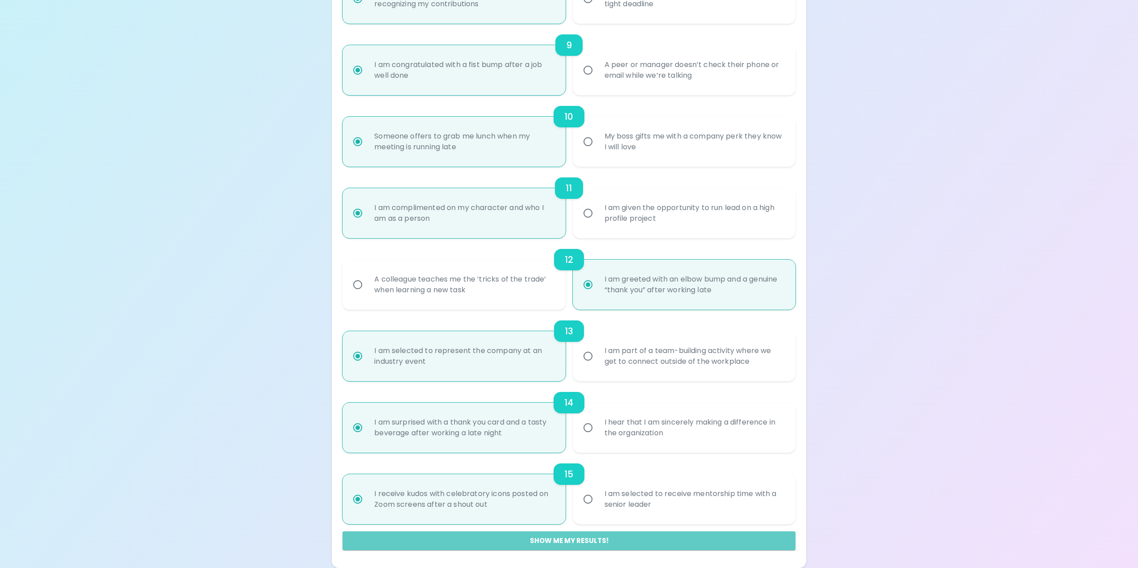
radio input "false"
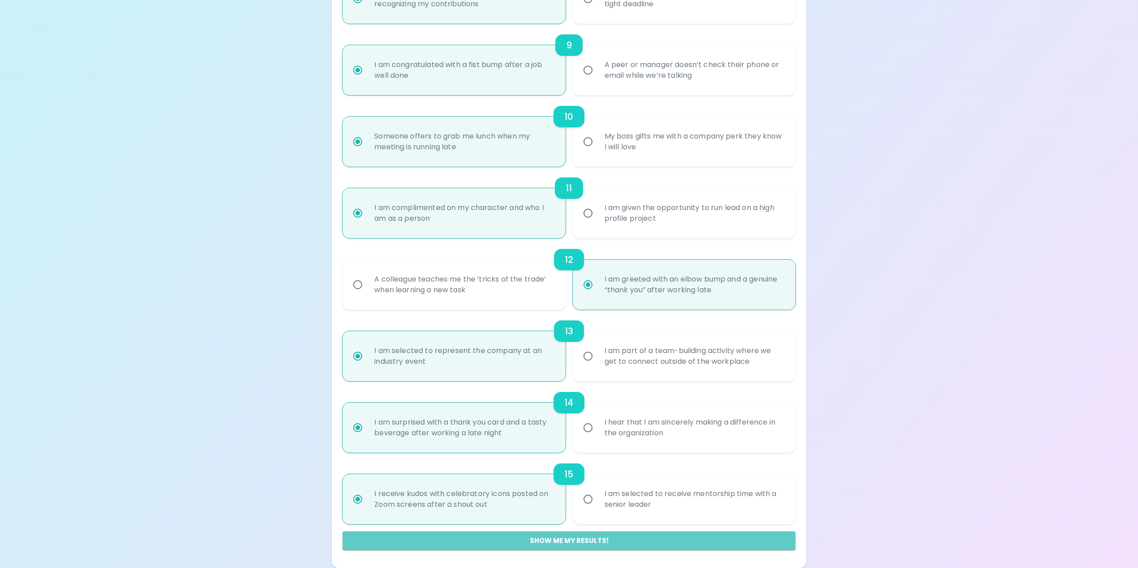
radio input "false"
radio input "true"
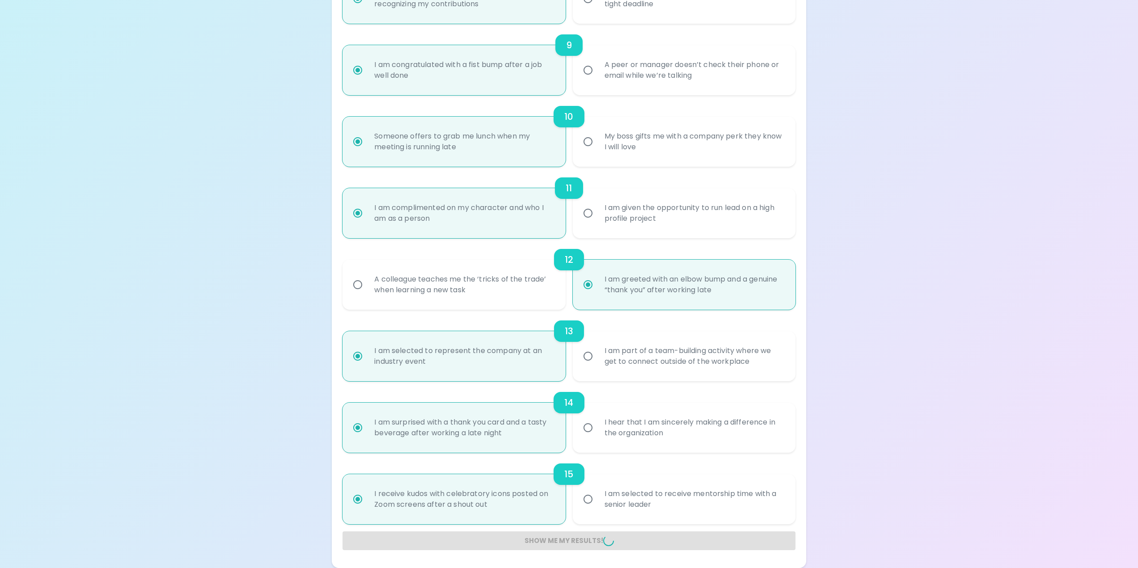
radio input "false"
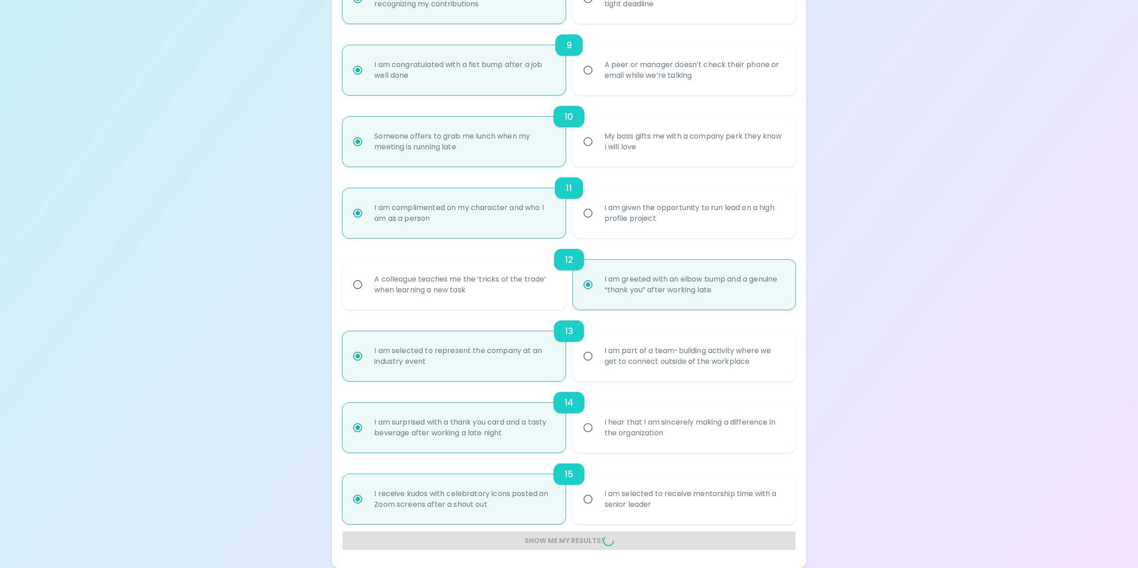
radio input "false"
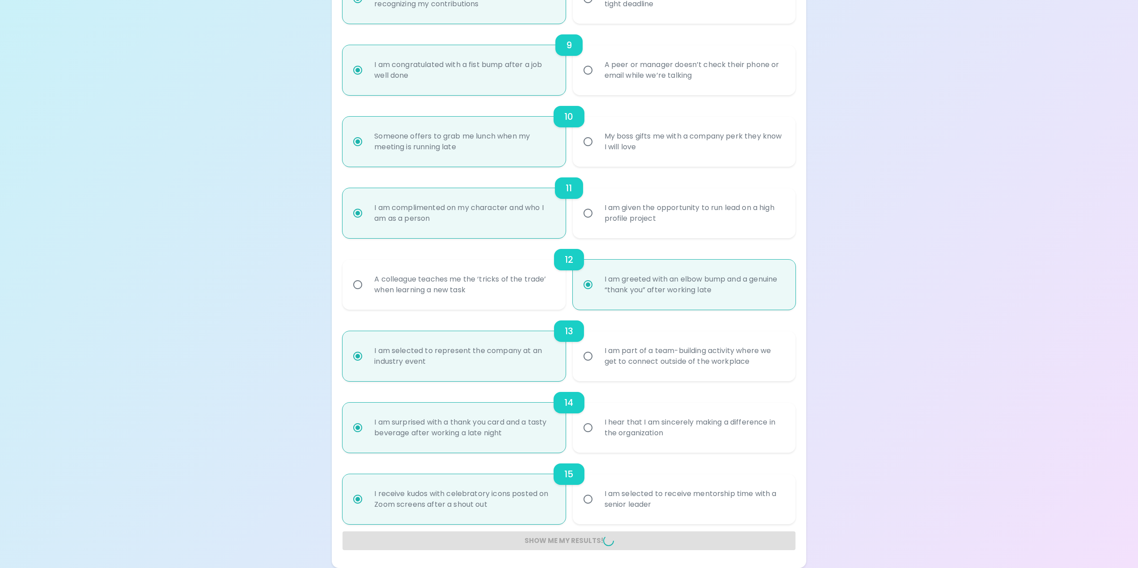
radio input "false"
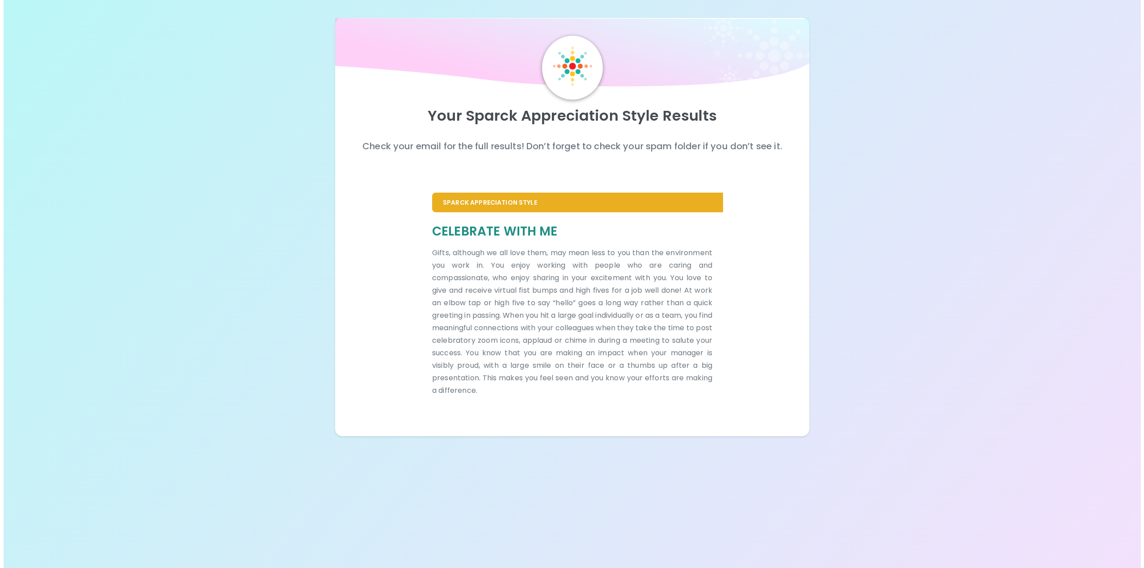
scroll to position [0, 0]
